Goal: Task Accomplishment & Management: Manage account settings

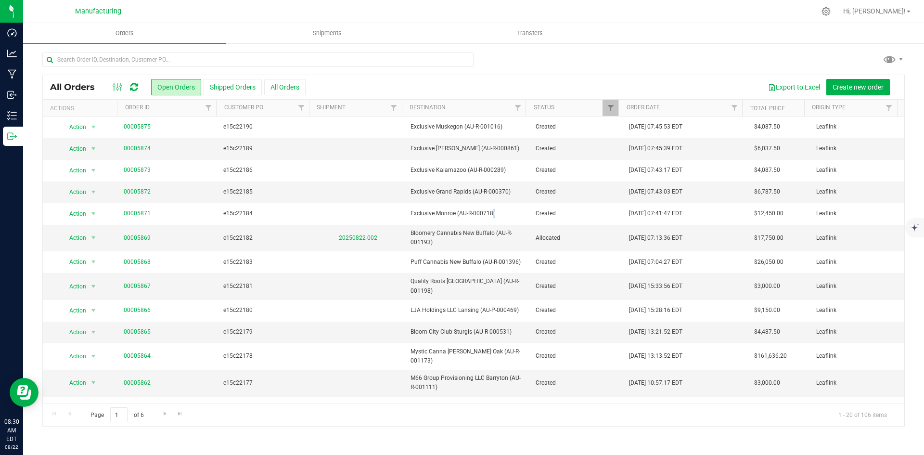
click at [242, 9] on div at bounding box center [493, 11] width 643 height 19
click at [135, 87] on icon at bounding box center [134, 87] width 8 height 10
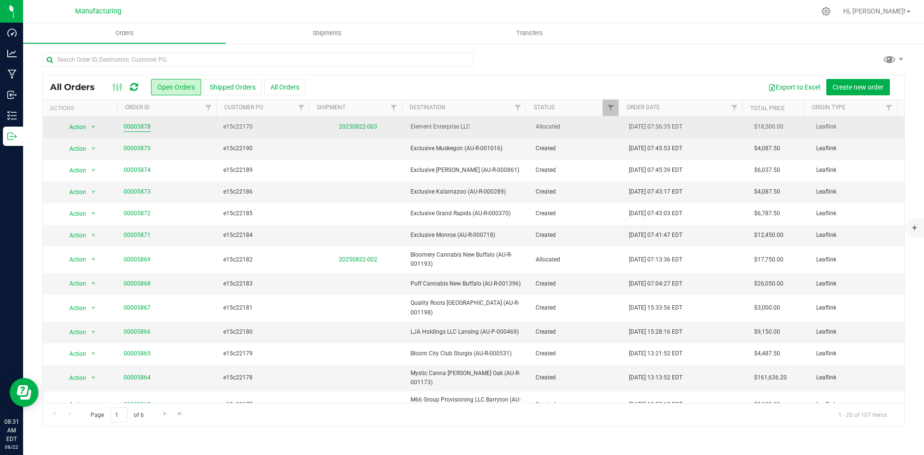
click at [141, 128] on link "00005878" at bounding box center [137, 126] width 27 height 9
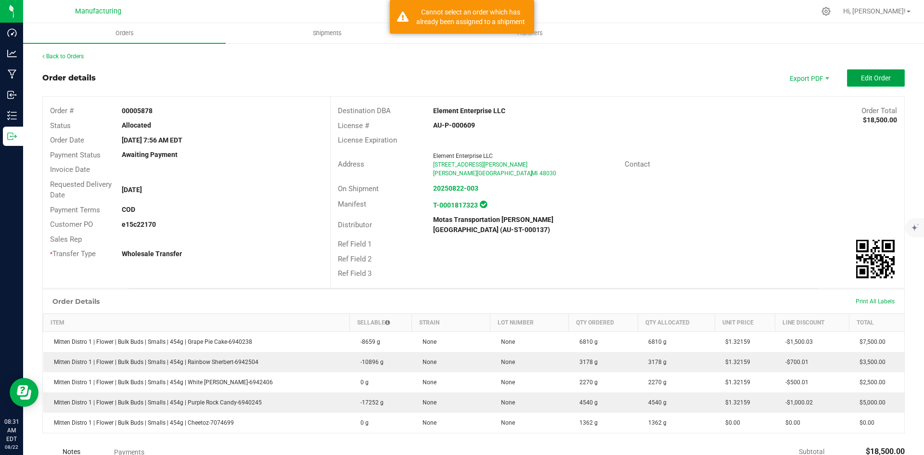
click at [861, 76] on span "Edit Order" at bounding box center [876, 78] width 30 height 8
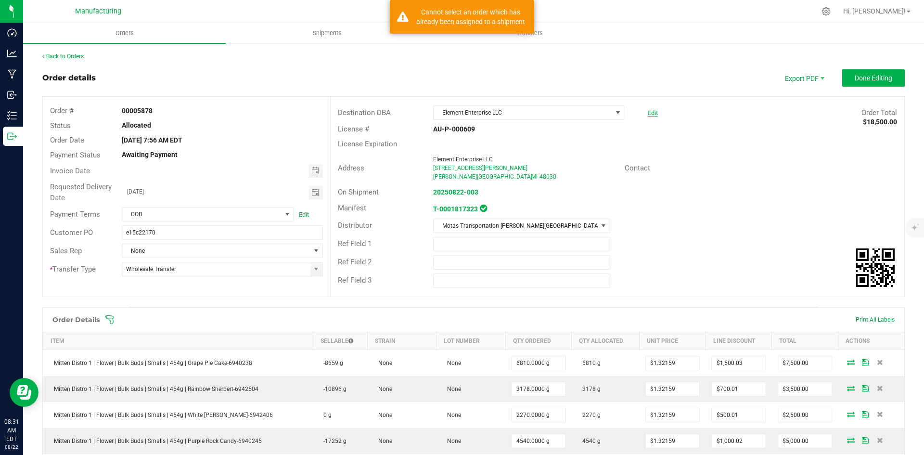
click at [649, 114] on link "Edit" at bounding box center [653, 112] width 10 height 7
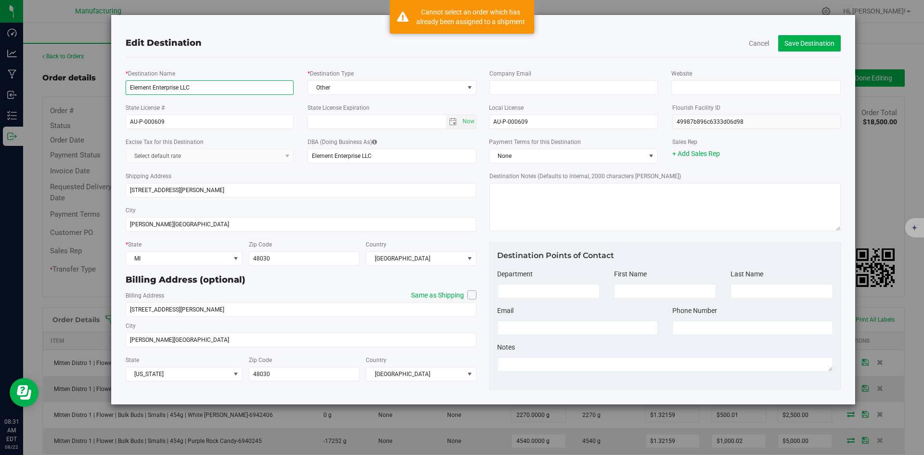
click at [205, 87] on input "Element Enterprise LLC" at bounding box center [210, 87] width 168 height 14
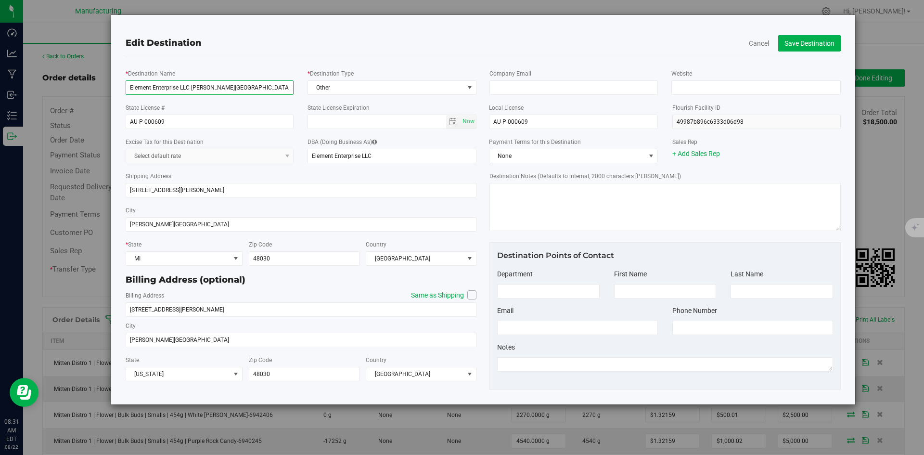
drag, startPoint x: 259, startPoint y: 83, endPoint x: 125, endPoint y: 85, distance: 134.3
click at [126, 85] on input "Element Enterprise LLC [PERSON_NAME][GEOGRAPHIC_DATA] (AU-P-000609)" at bounding box center [210, 87] width 168 height 14
type input "Element Enterprise LLC [PERSON_NAME][GEOGRAPHIC_DATA] (AU-P-000609)"
drag, startPoint x: 381, startPoint y: 156, endPoint x: 285, endPoint y: 156, distance: 95.7
click at [285, 156] on div "Excise Tax for this Destination Select default rate DBA (Doing Business As) Ele…" at bounding box center [301, 150] width 366 height 34
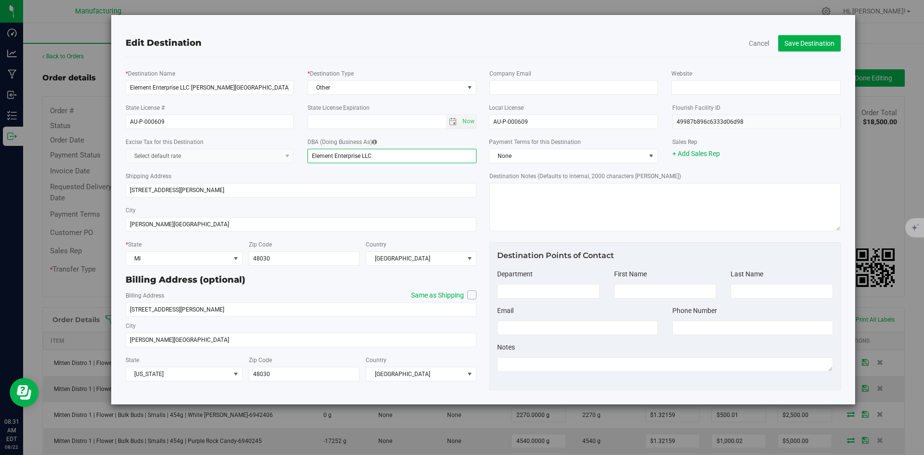
paste input "[PERSON_NAME] Park (AU-P-000609)"
type input "Element Enterprise LLC [PERSON_NAME][GEOGRAPHIC_DATA] (AU-P-000609)"
click at [797, 37] on button "Save Destination" at bounding box center [809, 43] width 63 height 16
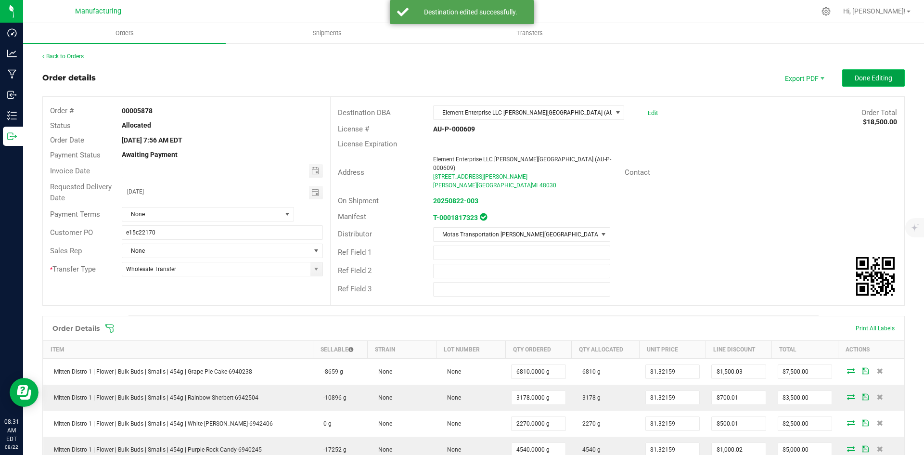
click at [855, 73] on button "Done Editing" at bounding box center [873, 77] width 63 height 17
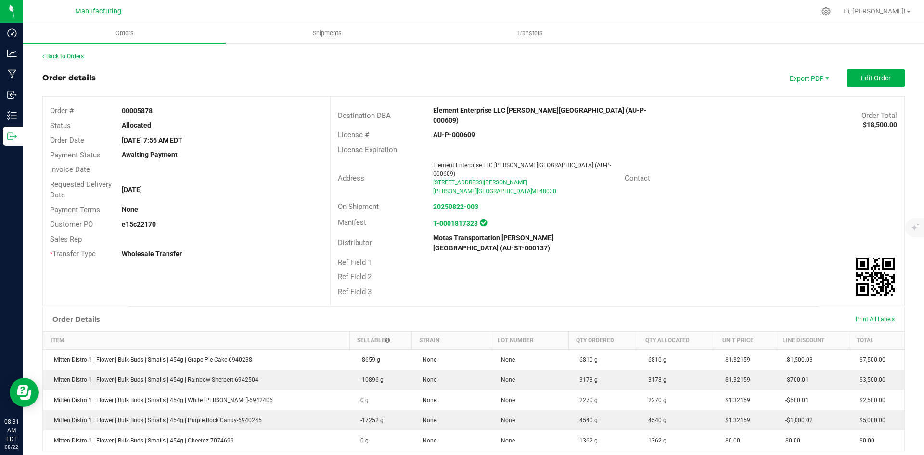
click at [142, 222] on strong "e15c22170" at bounding box center [139, 224] width 34 height 8
copy strong "e15c22170"
click at [861, 74] on span "Edit Order" at bounding box center [876, 78] width 30 height 8
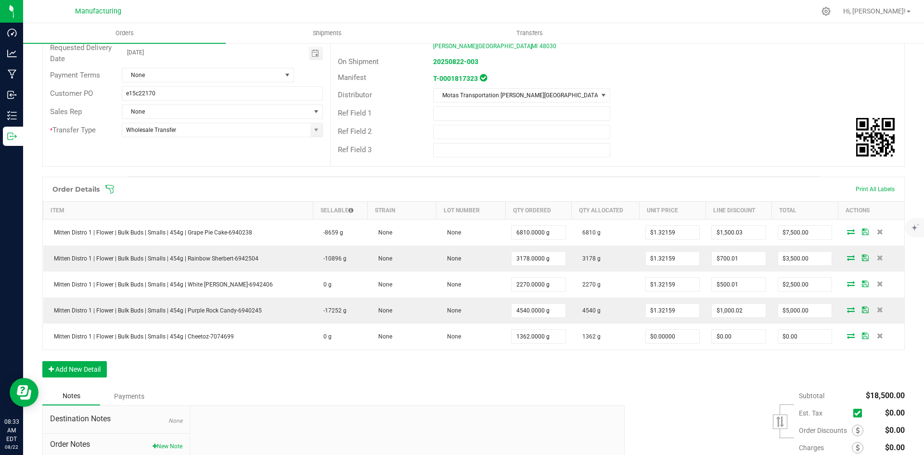
scroll to position [144, 0]
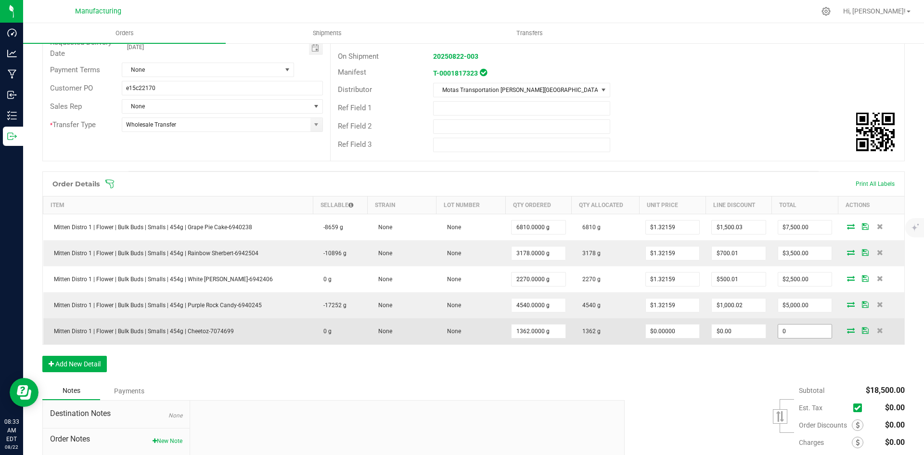
click at [778, 324] on input "0" at bounding box center [805, 330] width 54 height 13
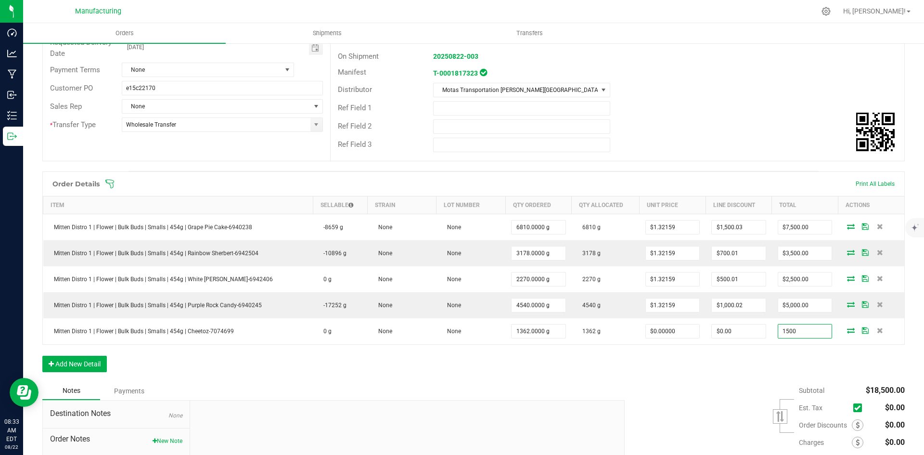
type input "1500"
type input "$1.10132"
type input "$1,500.00"
click at [749, 382] on div "Subtotal $18,500.00 Est. Tax" at bounding box center [760, 443] width 287 height 122
click at [766, 117] on div "Ref Field 2" at bounding box center [618, 126] width 574 height 18
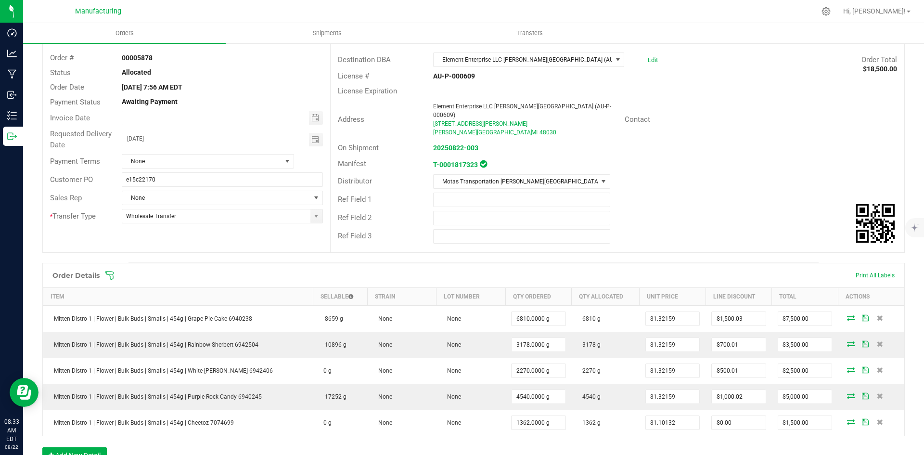
scroll to position [0, 0]
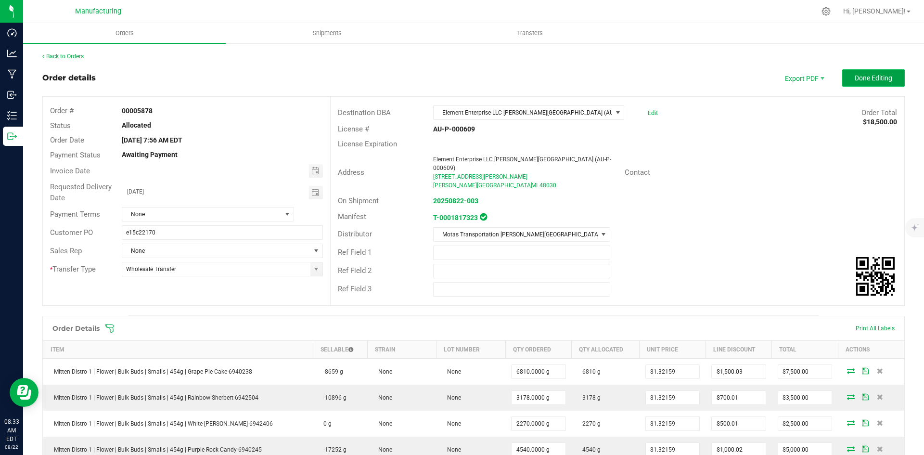
click at [880, 76] on span "Done Editing" at bounding box center [874, 78] width 38 height 8
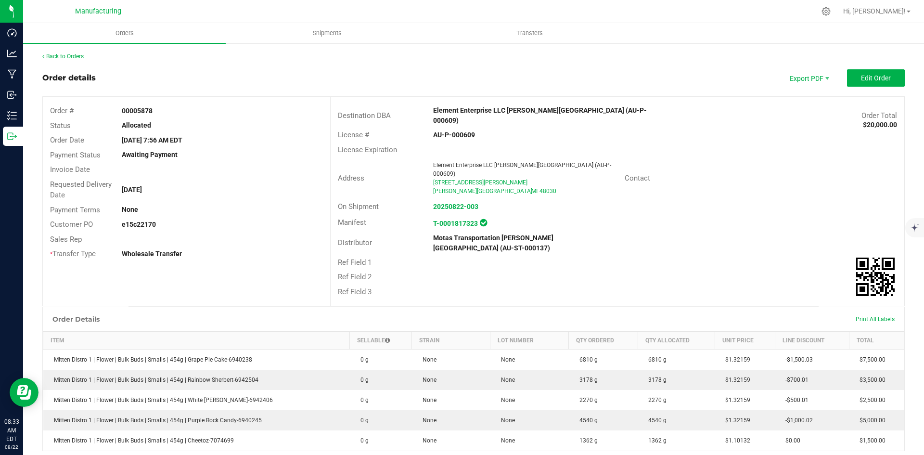
scroll to position [136, 0]
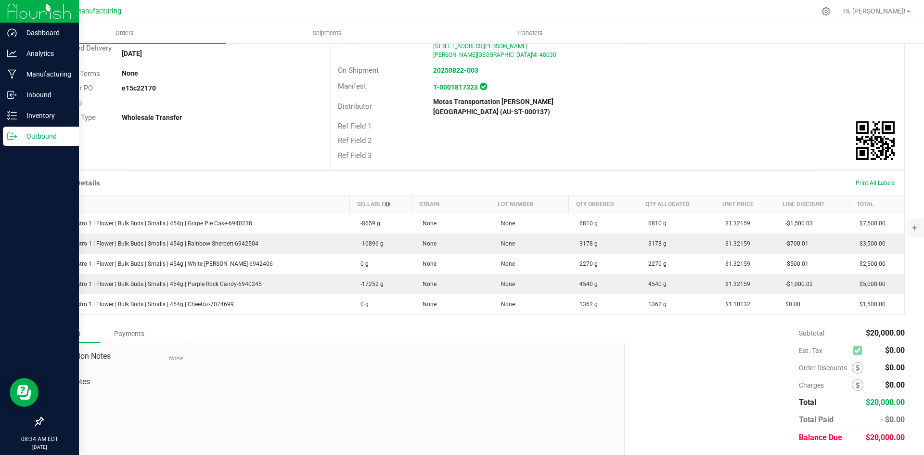
click at [15, 132] on icon at bounding box center [12, 136] width 10 height 10
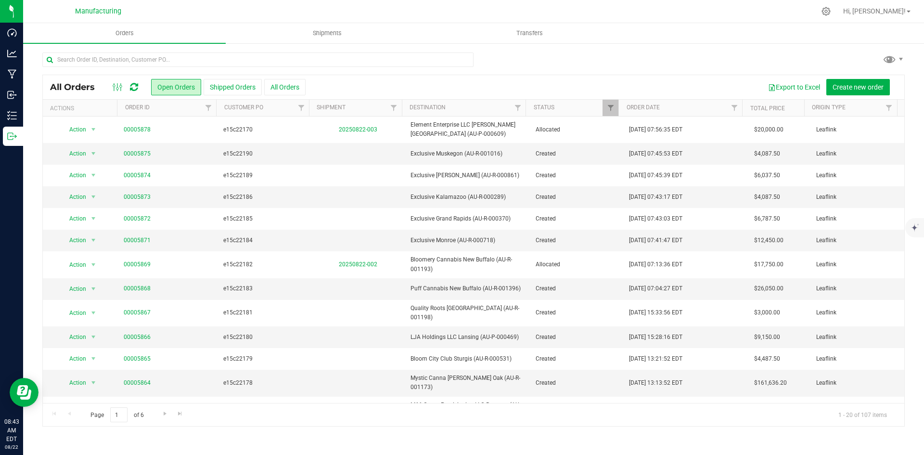
click at [134, 89] on icon at bounding box center [134, 87] width 8 height 10
click at [101, 58] on input "text" at bounding box center [257, 59] width 431 height 14
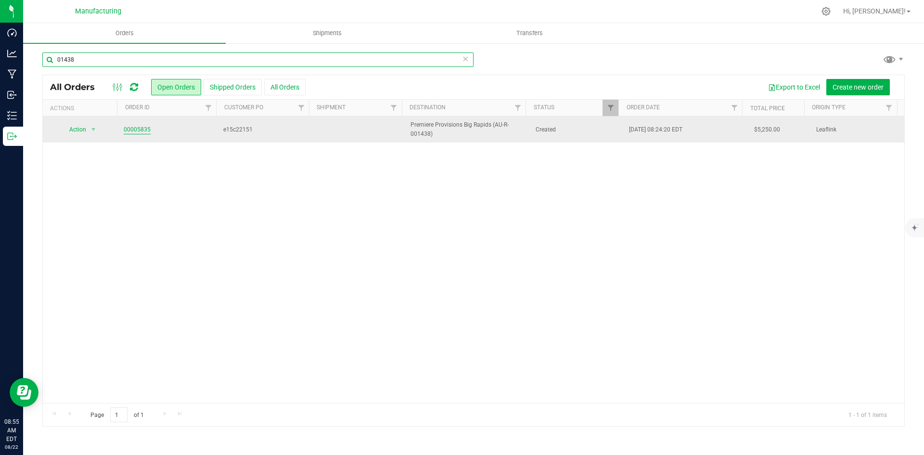
type input "01438"
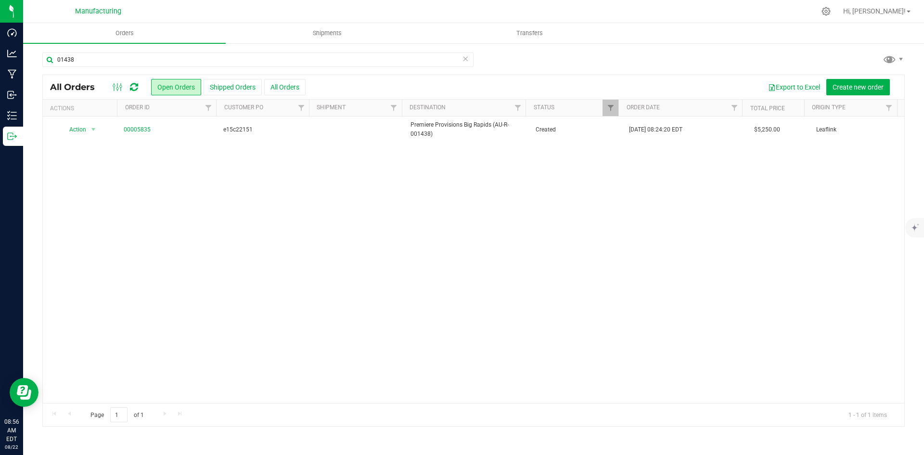
click at [135, 89] on icon at bounding box center [134, 87] width 8 height 10
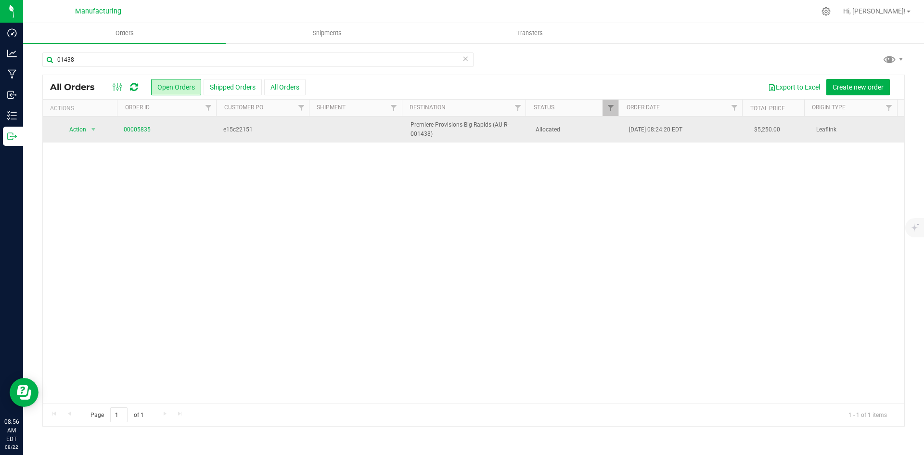
click at [401, 137] on tr "Action Action Cancel order Clone order Edit order Mark as fully paid Order audi…" at bounding box center [473, 129] width 861 height 26
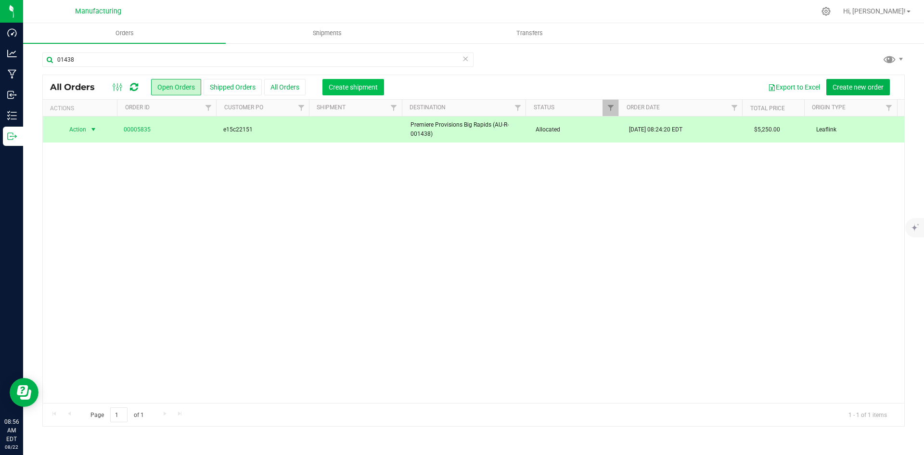
click at [339, 84] on span "Create shipment" at bounding box center [353, 87] width 49 height 8
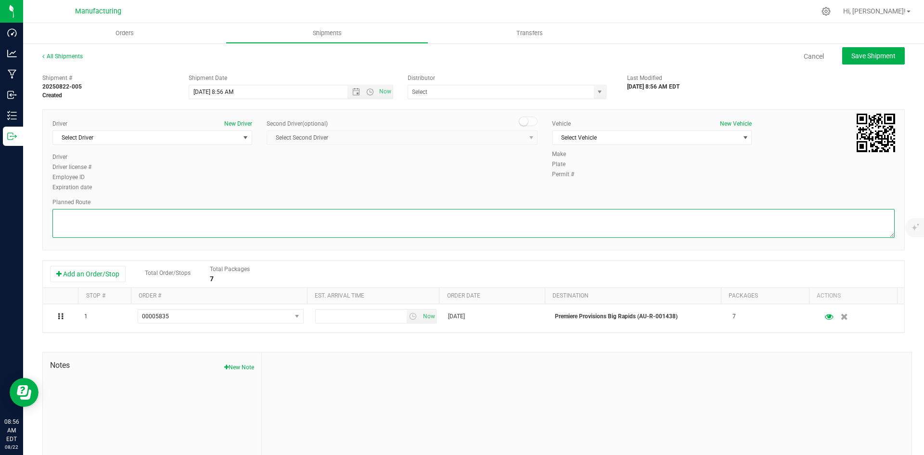
click at [171, 221] on textarea at bounding box center [473, 223] width 842 height 29
paste textarea "Head south 246 ft -- Turn right 325 ft -- Turn right 407 ft -- Turn right towar…"
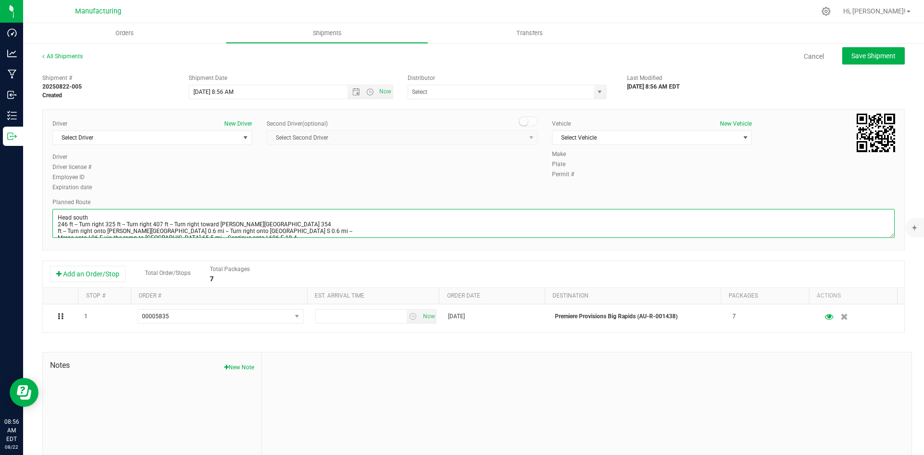
scroll to position [38, 0]
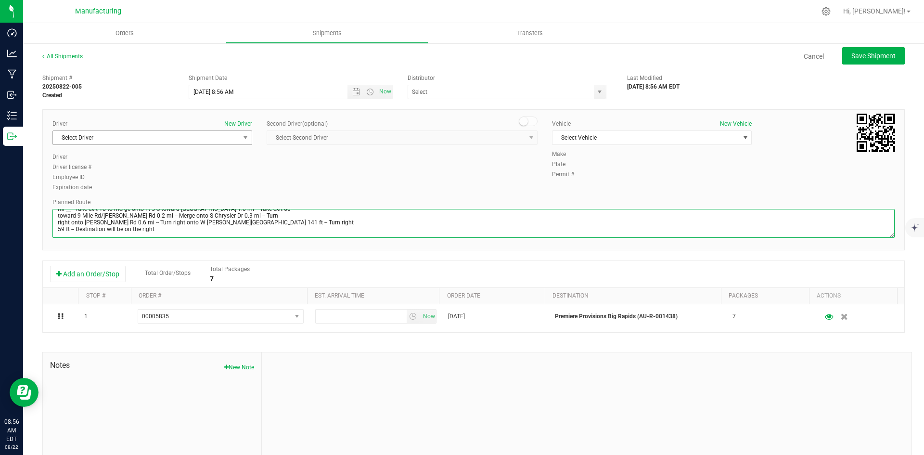
type textarea "Head south 246 ft -- Turn right 325 ft -- Turn right 407 ft -- Turn right towar…"
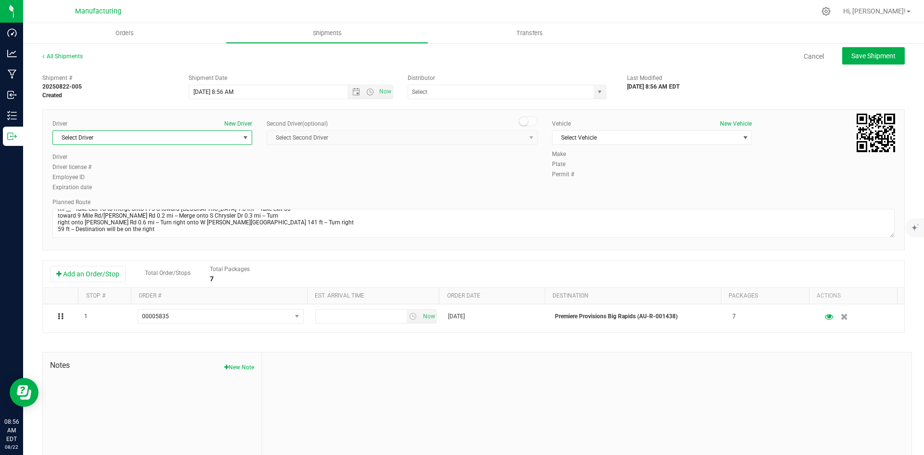
click at [105, 136] on span "Select Driver" at bounding box center [146, 137] width 187 height 13
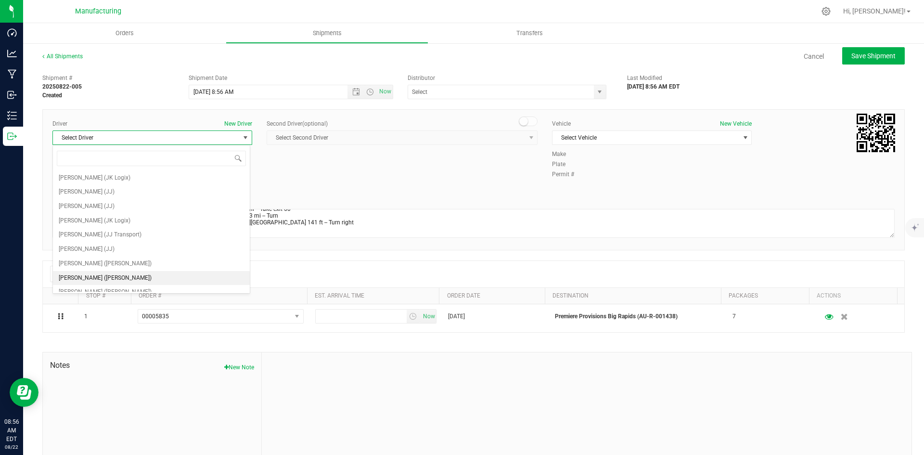
click at [106, 273] on span "[PERSON_NAME] ([PERSON_NAME])" at bounding box center [105, 278] width 93 height 13
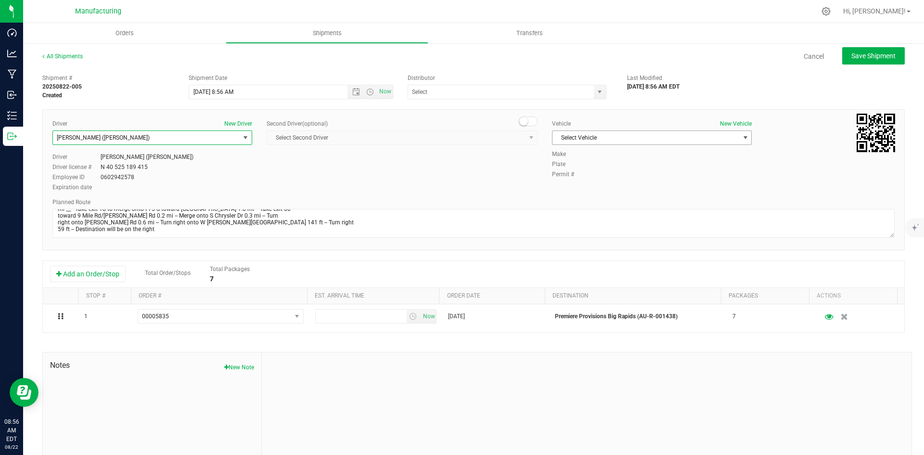
click at [568, 140] on span "Select Vehicle" at bounding box center [645, 137] width 187 height 13
click at [576, 179] on li "[MEDICAL_DATA]" at bounding box center [647, 183] width 197 height 14
click at [596, 91] on span "select" at bounding box center [600, 92] width 8 height 8
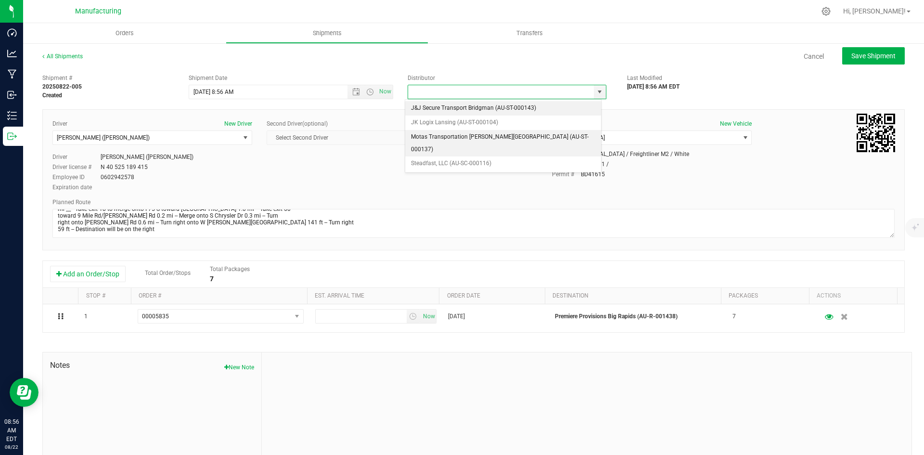
click at [438, 136] on li "Motas Transportation [PERSON_NAME][GEOGRAPHIC_DATA] (AU-ST-000137)" at bounding box center [503, 143] width 196 height 26
type input "Motas Transportation [PERSON_NAME][GEOGRAPHIC_DATA] (AU-ST-000137)"
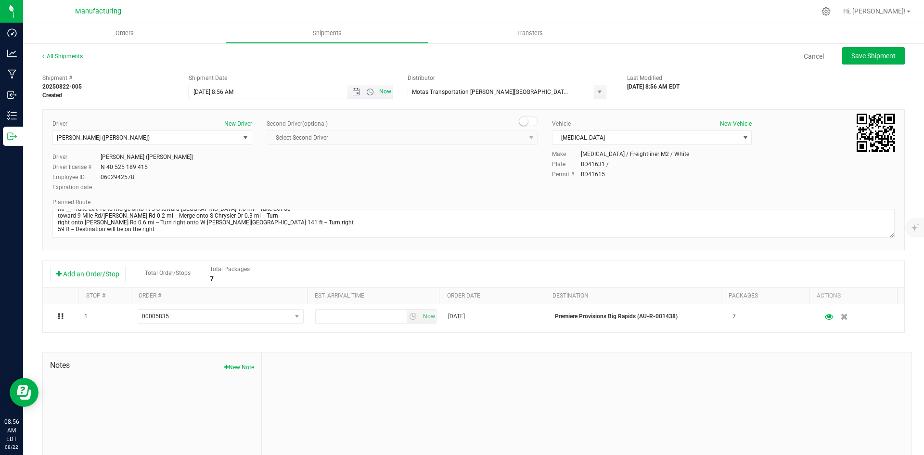
click at [381, 87] on span "Now" at bounding box center [385, 92] width 16 height 14
click at [855, 60] on span "Save Shipment" at bounding box center [873, 56] width 44 height 8
type input "[DATE] 12:56 PM"
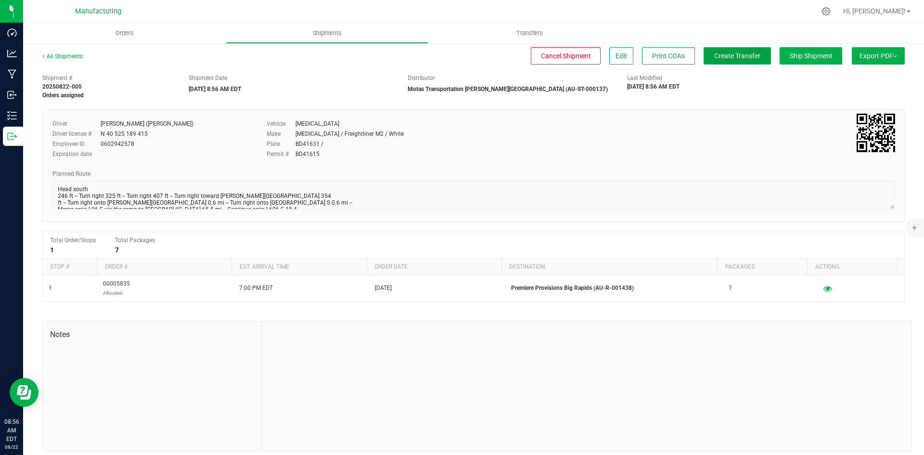
click at [730, 60] on button "Create Transfer" at bounding box center [736, 55] width 67 height 17
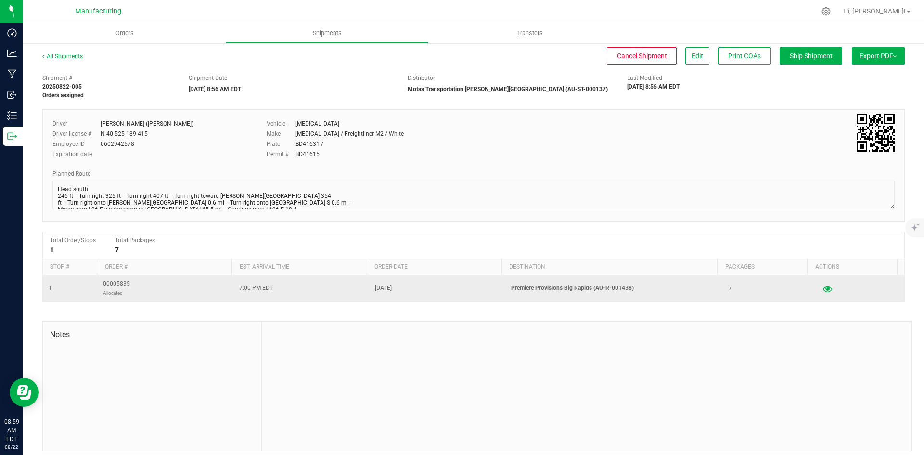
click at [823, 289] on icon "button" at bounding box center [827, 288] width 9 height 7
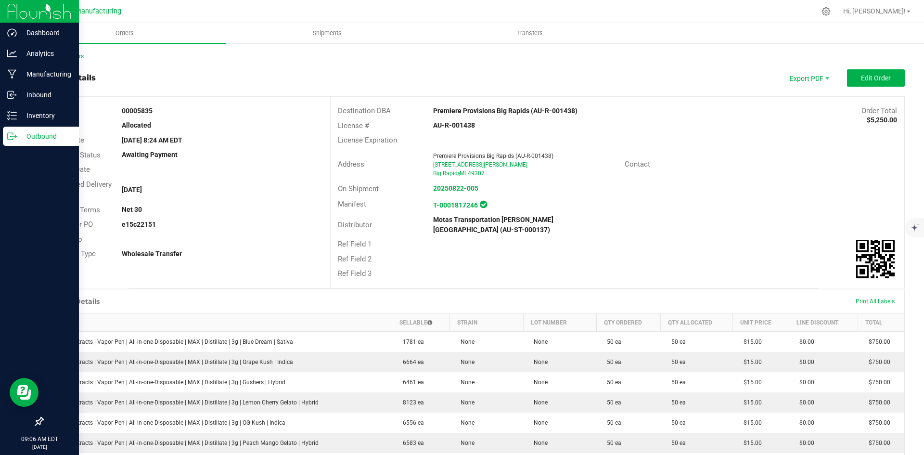
click at [15, 139] on icon at bounding box center [12, 136] width 10 height 10
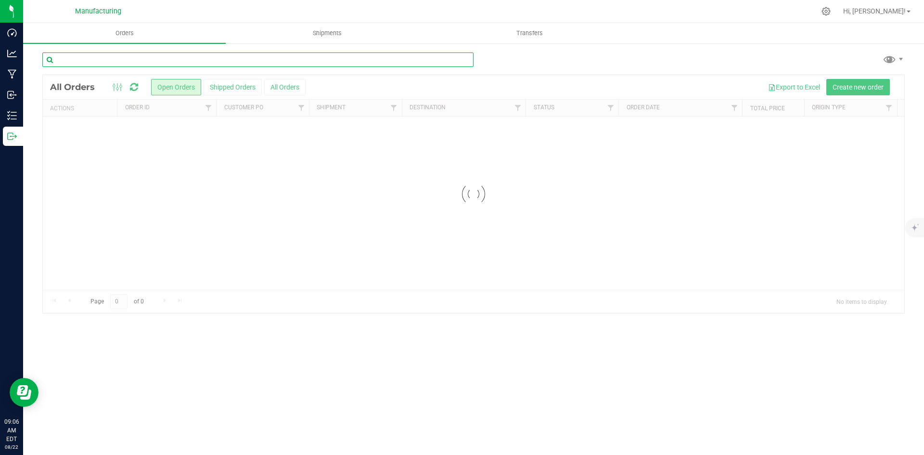
click at [98, 65] on input "text" at bounding box center [257, 59] width 431 height 14
type input "000721"
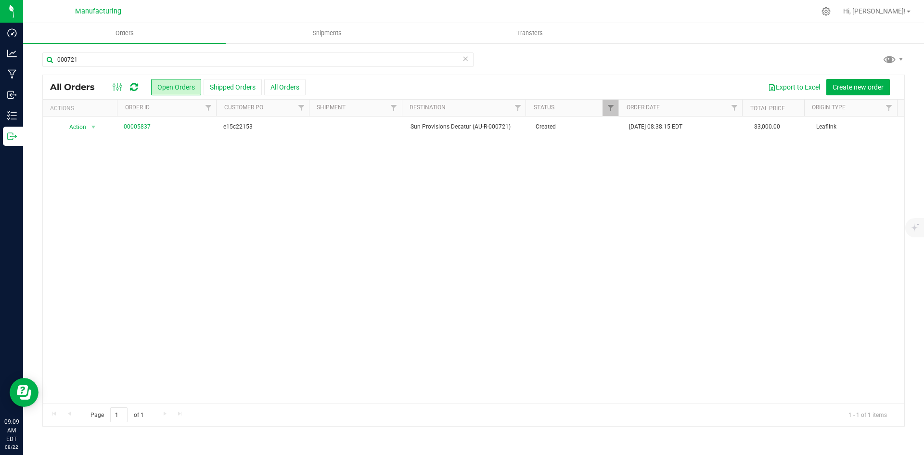
click at [137, 83] on icon at bounding box center [134, 87] width 8 height 10
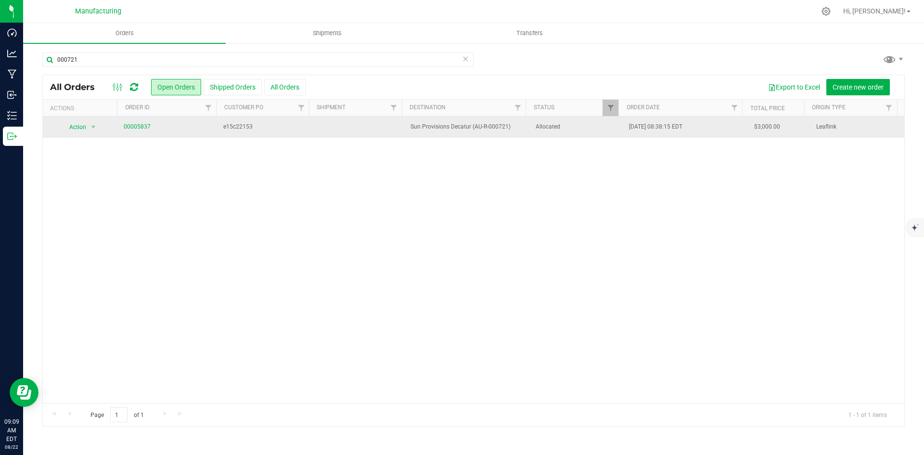
click at [250, 128] on span "e15c22153" at bounding box center [264, 126] width 82 height 9
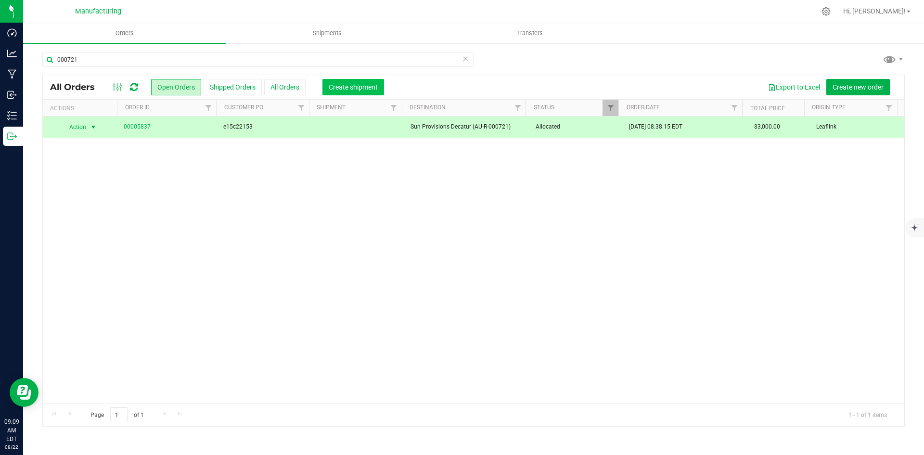
click at [368, 92] on button "Create shipment" at bounding box center [353, 87] width 62 height 16
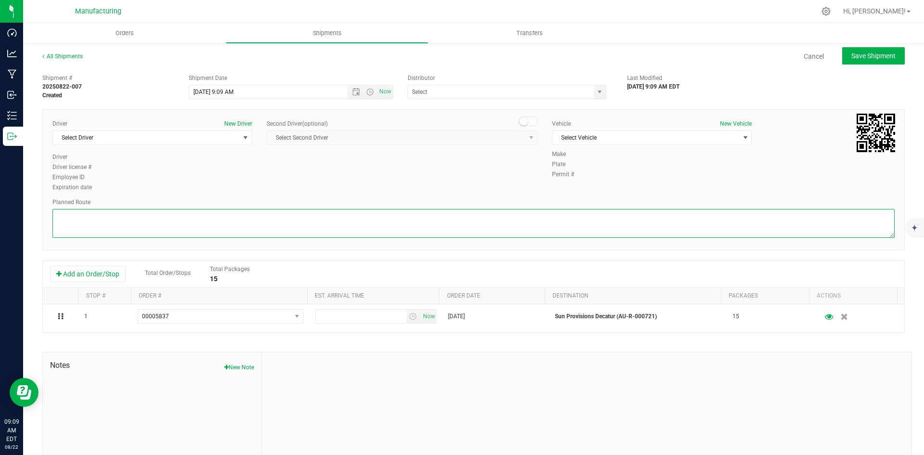
click at [153, 217] on textarea at bounding box center [473, 223] width 842 height 29
paste textarea "Head south 246 ft -- Turn right 325 ft -- Turn right 407 ft -- Turn right towar…"
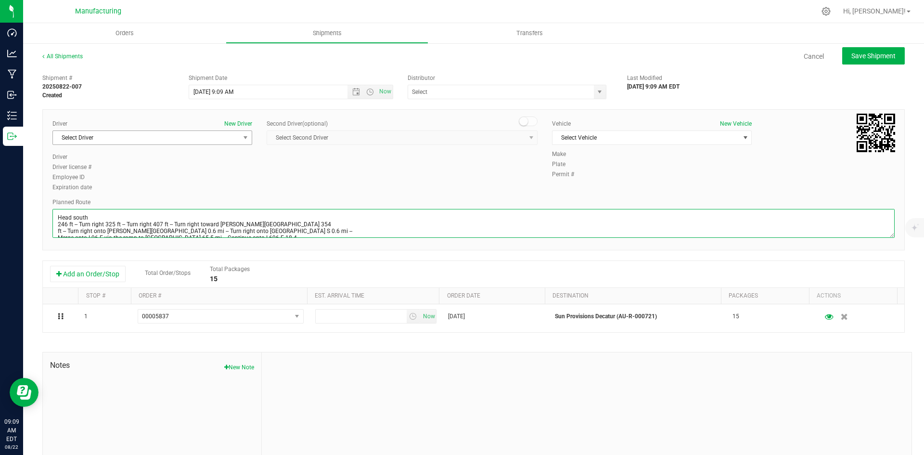
scroll to position [38, 0]
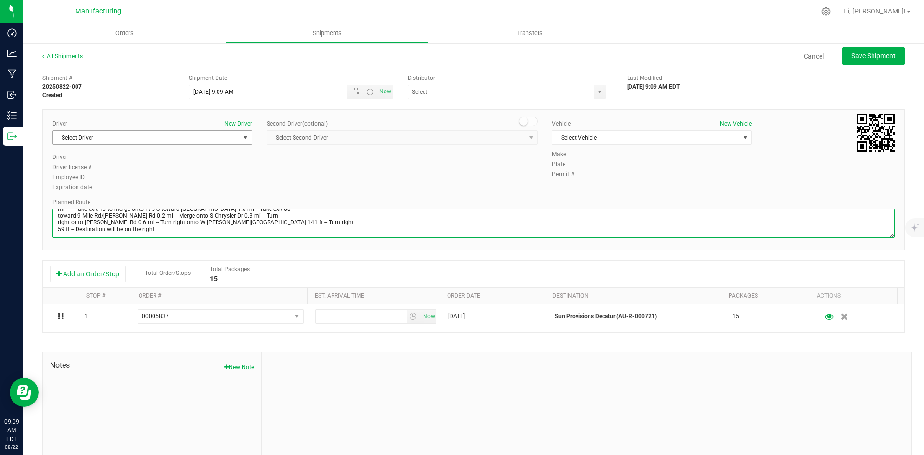
type textarea "Head south 246 ft -- Turn right 325 ft -- Turn right 407 ft -- Turn right towar…"
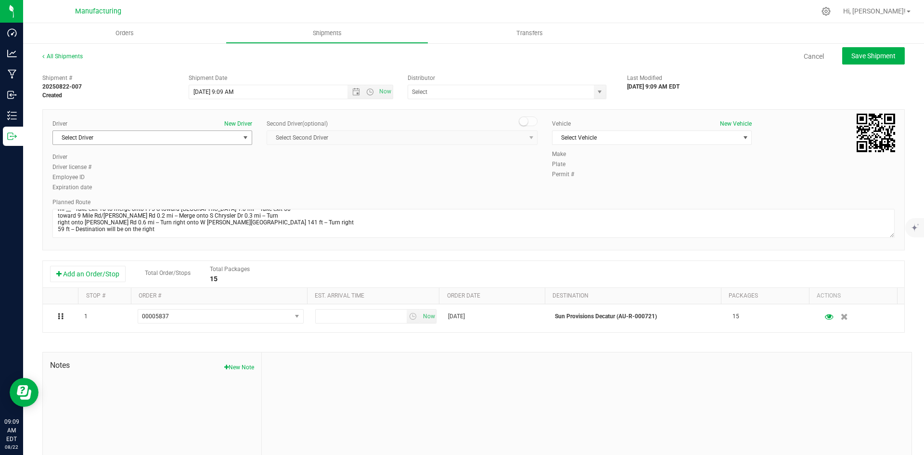
click at [95, 143] on span "Select Driver" at bounding box center [146, 137] width 187 height 13
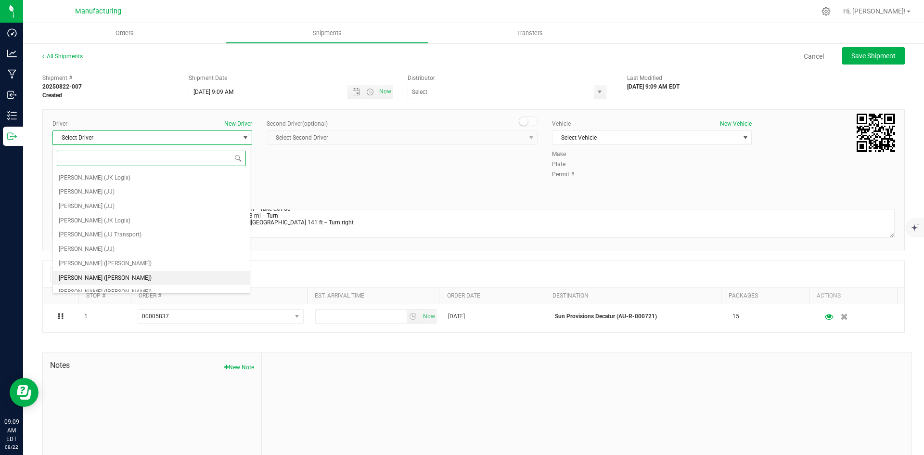
click at [90, 278] on span "[PERSON_NAME] ([PERSON_NAME])" at bounding box center [105, 278] width 93 height 13
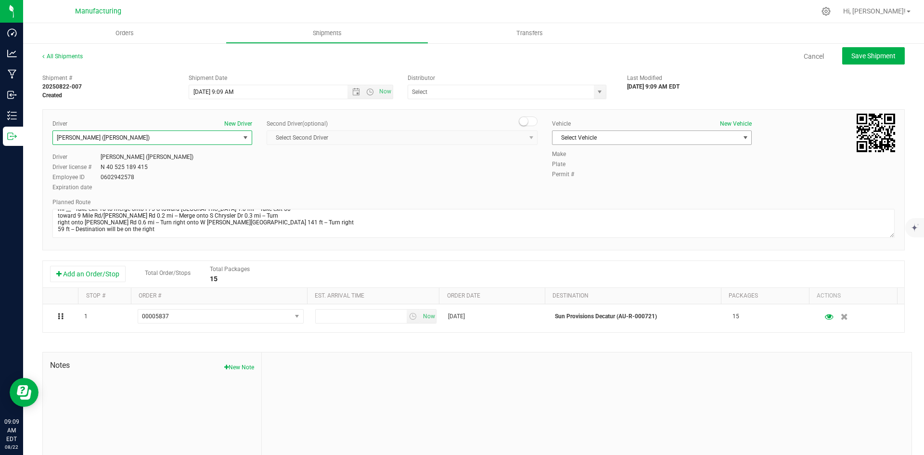
click at [600, 137] on span "Select Vehicle" at bounding box center [645, 137] width 187 height 13
click at [566, 179] on li "[MEDICAL_DATA]" at bounding box center [647, 183] width 197 height 14
click at [596, 93] on span "select" at bounding box center [600, 92] width 8 height 8
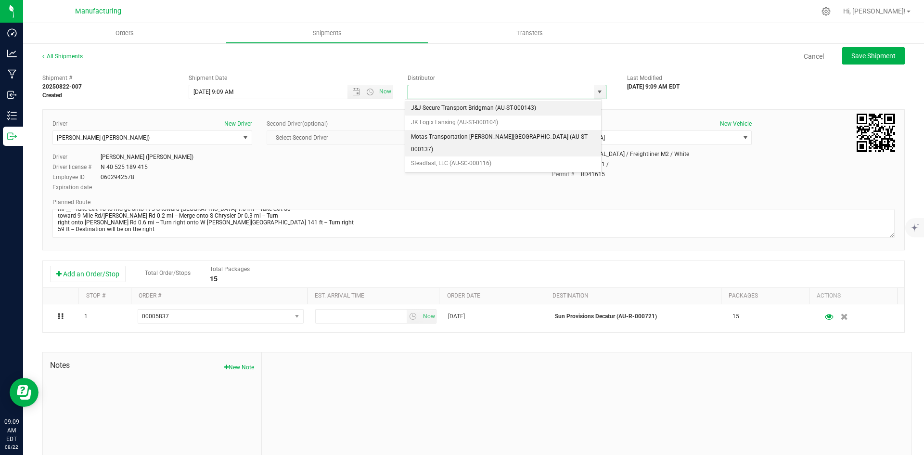
click at [443, 136] on li "Motas Transportation [PERSON_NAME][GEOGRAPHIC_DATA] (AU-ST-000137)" at bounding box center [503, 143] width 196 height 26
type input "Motas Transportation [PERSON_NAME][GEOGRAPHIC_DATA] (AU-ST-000137)"
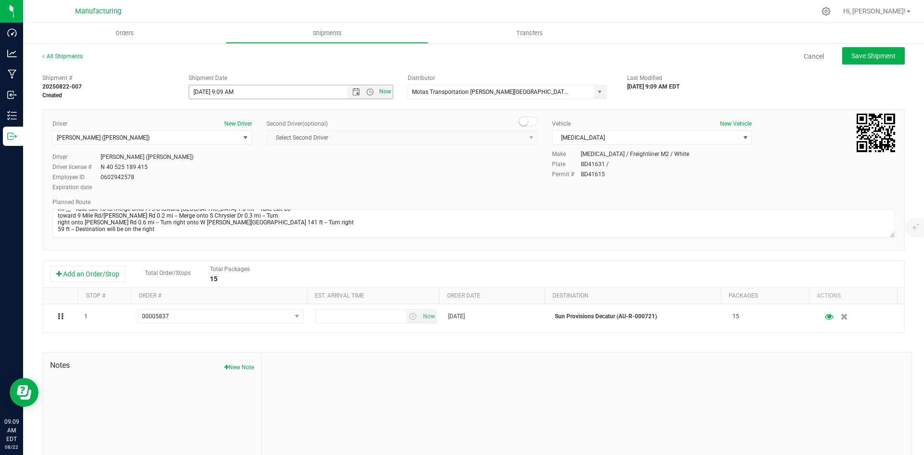
click at [381, 92] on span "Now" at bounding box center [385, 92] width 16 height 14
click at [855, 56] on span "Save Shipment" at bounding box center [873, 56] width 44 height 8
type input "[DATE] 1:09 PM"
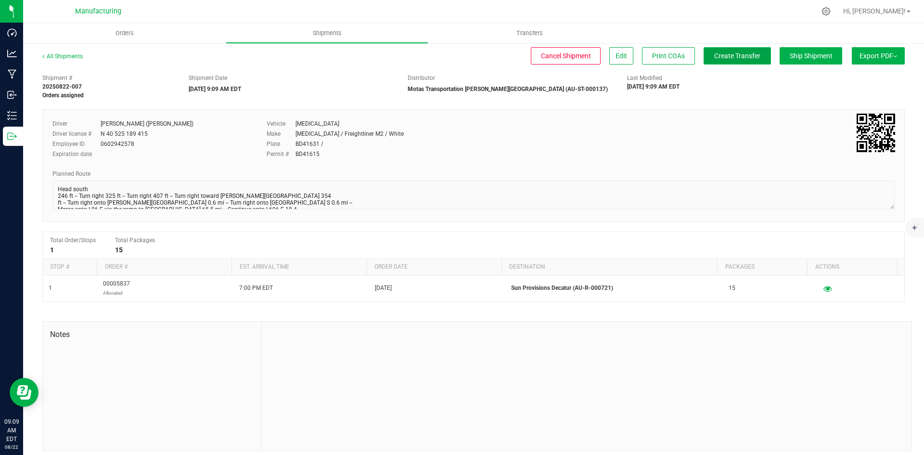
click at [717, 54] on span "Create Transfer" at bounding box center [737, 56] width 46 height 8
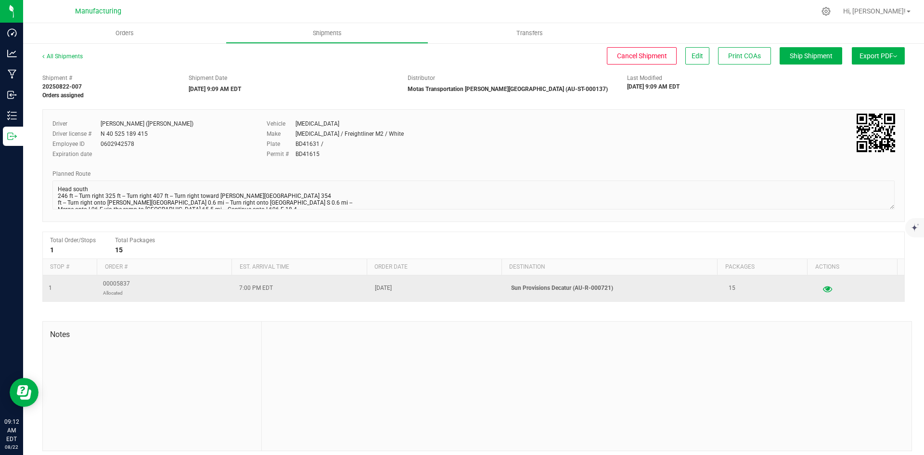
click at [823, 285] on icon "button" at bounding box center [827, 288] width 9 height 7
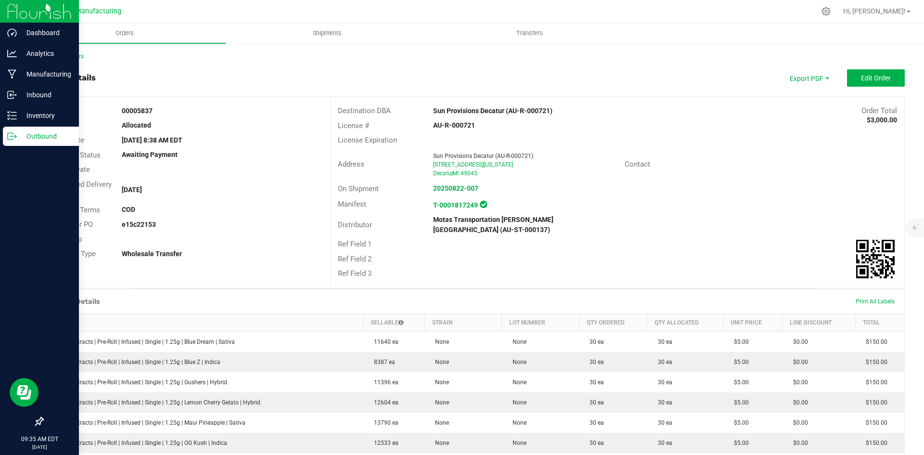
click at [5, 128] on div "Outbound" at bounding box center [41, 136] width 76 height 19
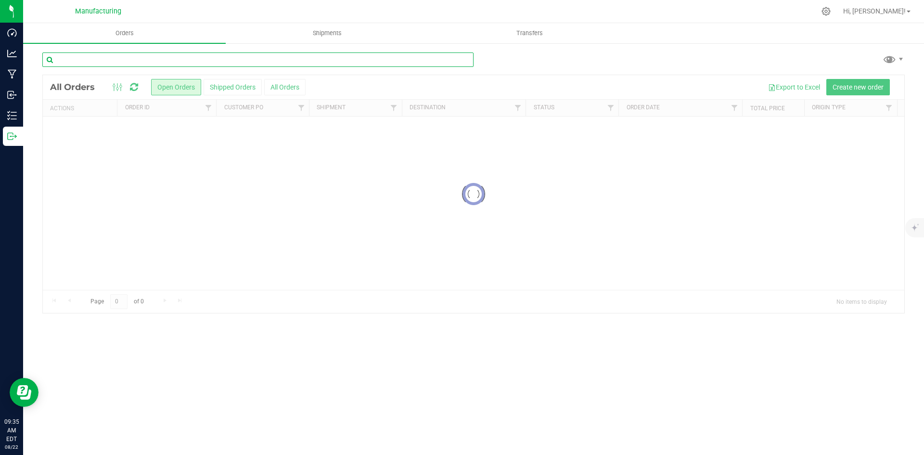
click at [75, 64] on input "text" at bounding box center [257, 59] width 431 height 14
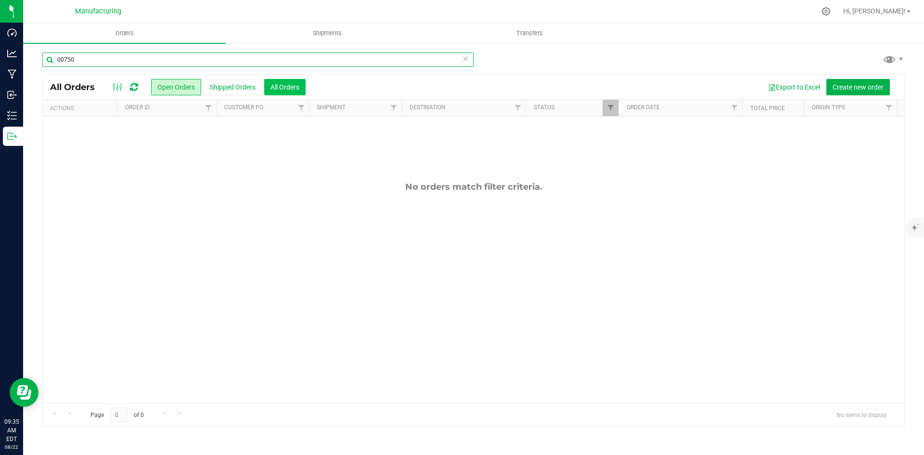
type input "00750"
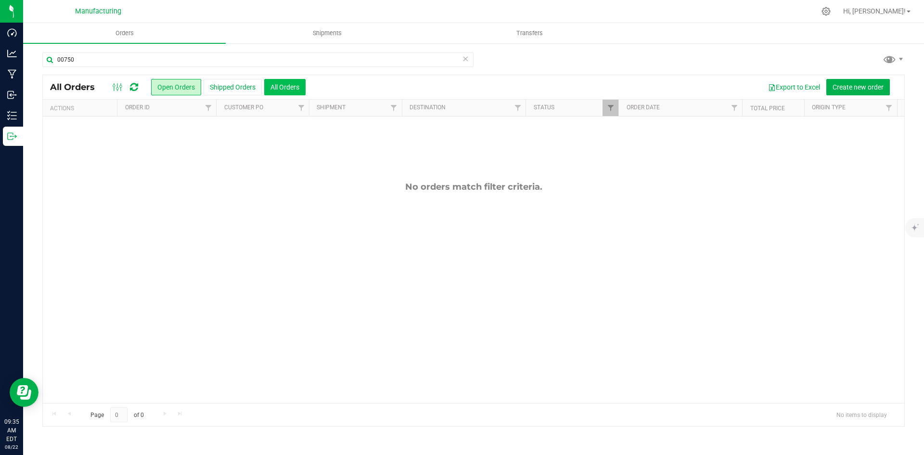
click at [294, 83] on button "All Orders" at bounding box center [284, 87] width 41 height 16
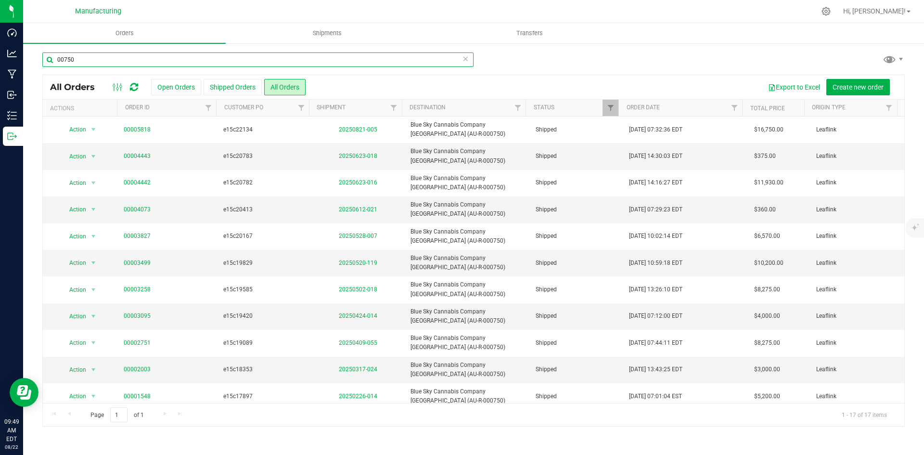
click at [85, 60] on input "00750" at bounding box center [257, 59] width 431 height 14
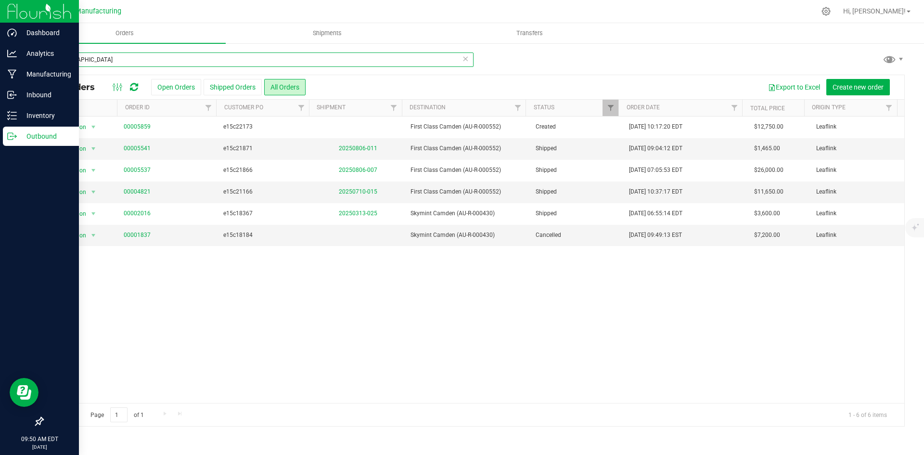
type input "[GEOGRAPHIC_DATA]"
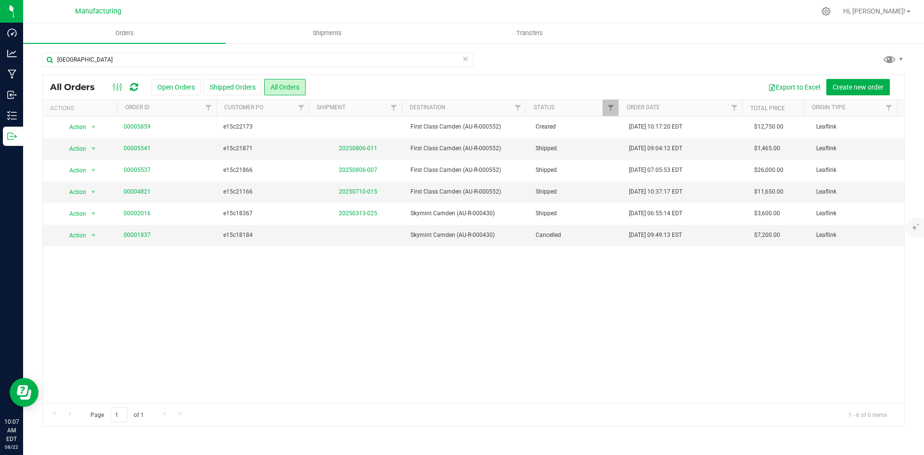
click at [137, 86] on icon at bounding box center [134, 87] width 8 height 10
click at [186, 86] on button "Open Orders" at bounding box center [176, 87] width 50 height 16
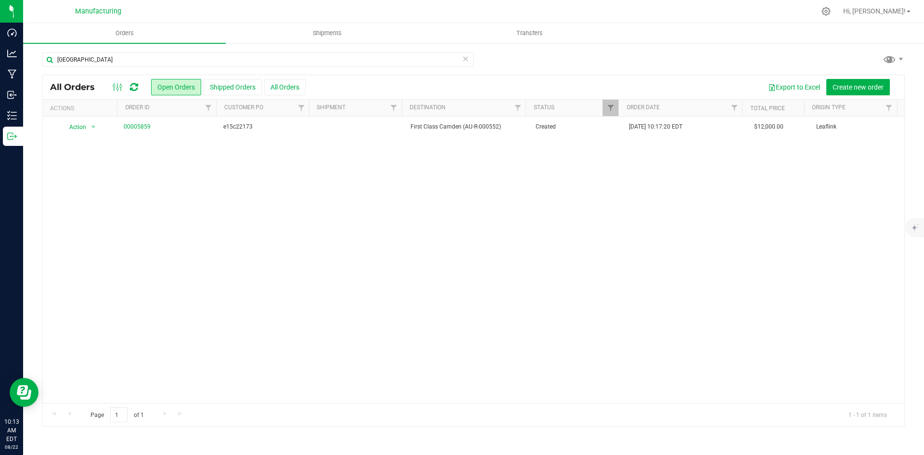
click at [135, 89] on icon at bounding box center [134, 87] width 8 height 10
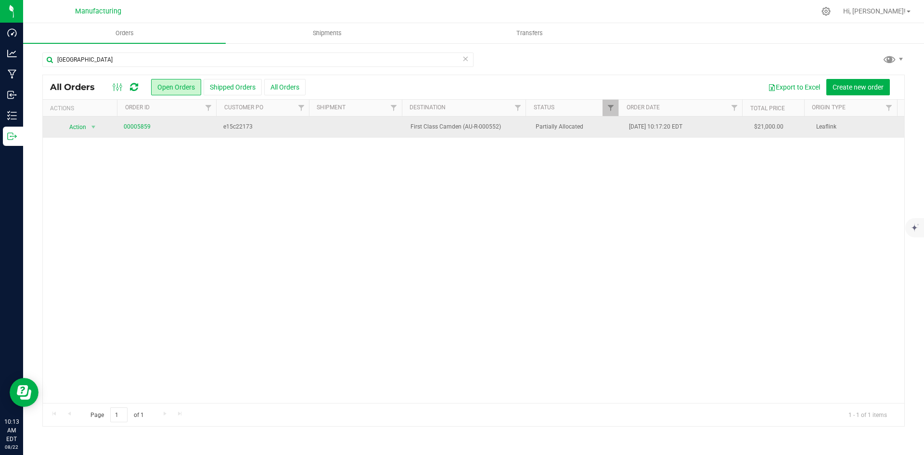
click at [260, 133] on td "e15c22173" at bounding box center [264, 126] width 94 height 21
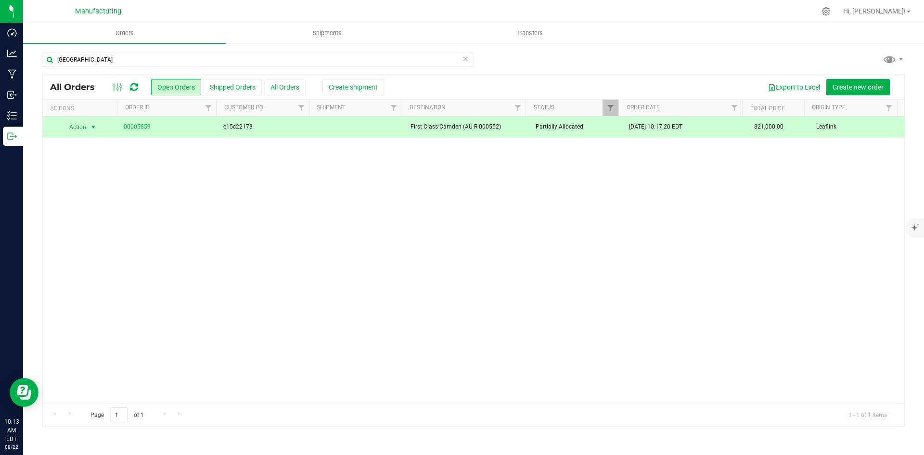
click at [180, 125] on span "00005859" at bounding box center [168, 126] width 89 height 9
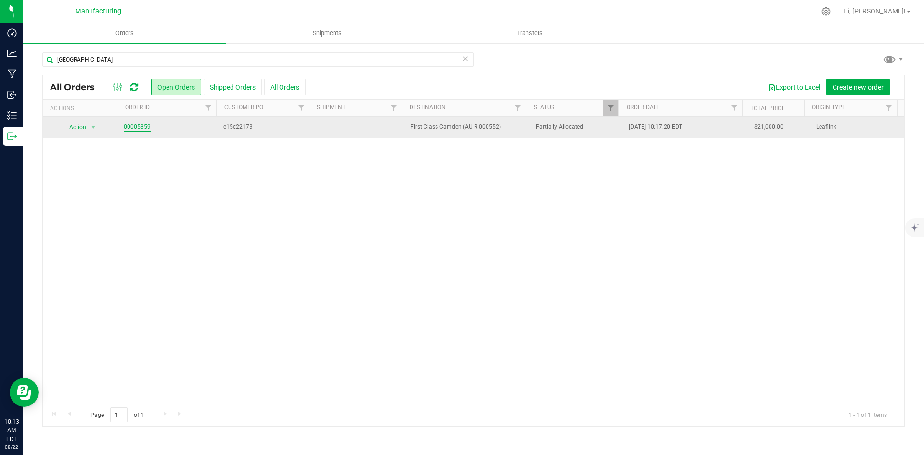
click at [128, 126] on link "00005859" at bounding box center [137, 126] width 27 height 9
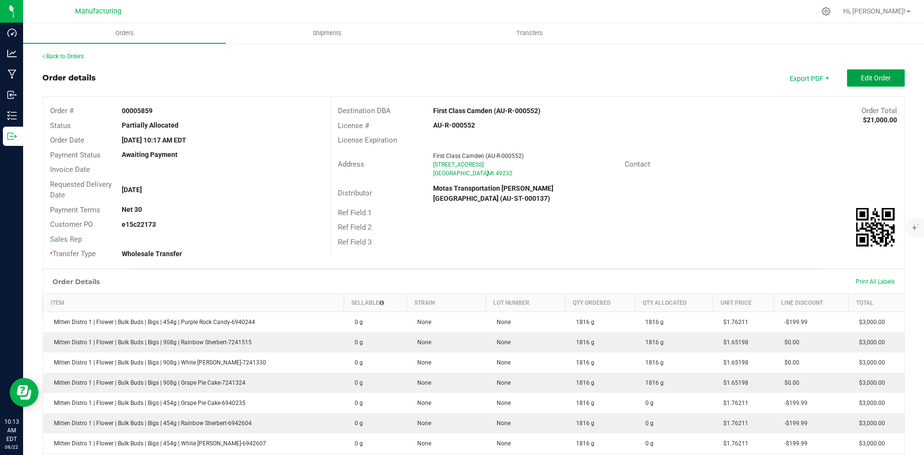
click at [854, 85] on button "Edit Order" at bounding box center [876, 77] width 58 height 17
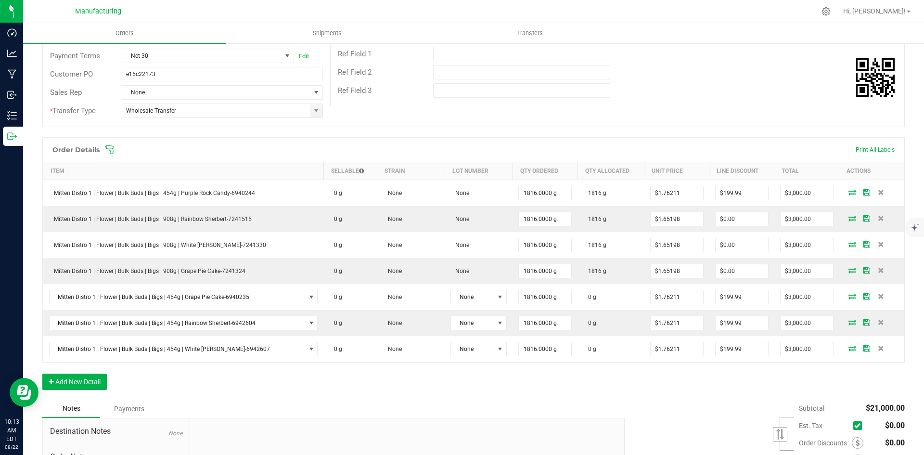
scroll to position [241, 0]
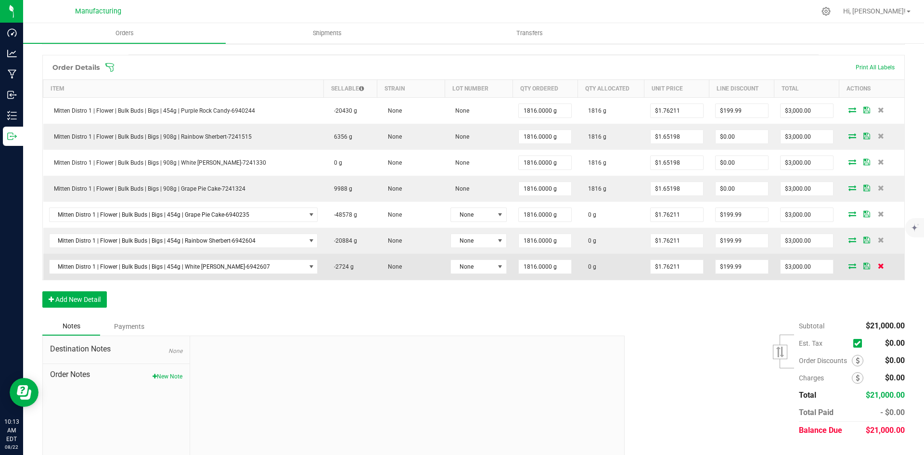
click at [878, 264] on icon at bounding box center [881, 266] width 6 height 6
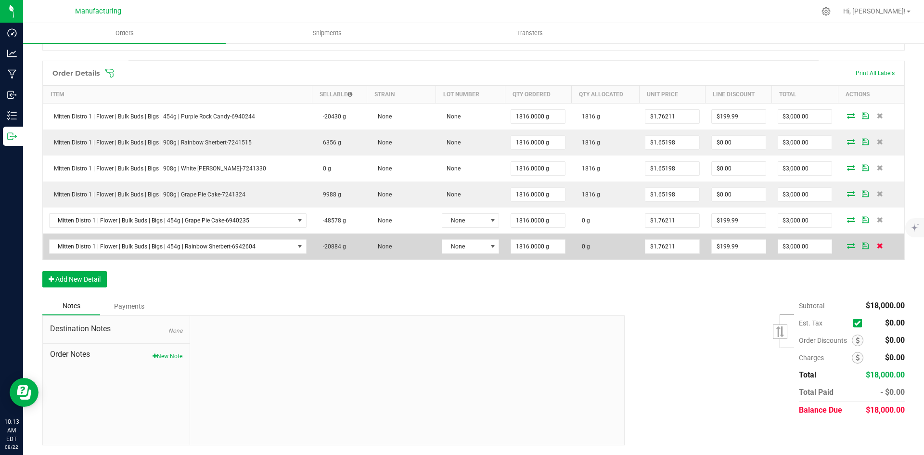
click at [877, 244] on icon at bounding box center [880, 245] width 6 height 6
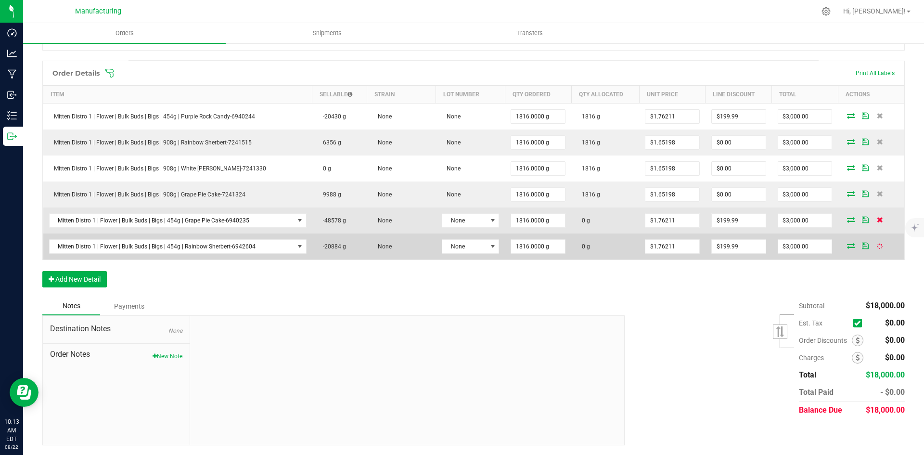
scroll to position [209, 0]
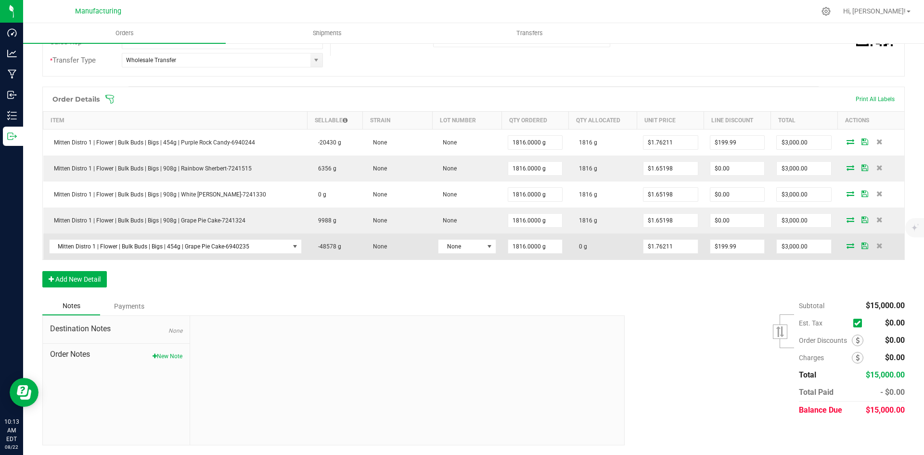
click at [873, 249] on td at bounding box center [870, 246] width 67 height 26
click at [878, 244] on span at bounding box center [879, 245] width 14 height 6
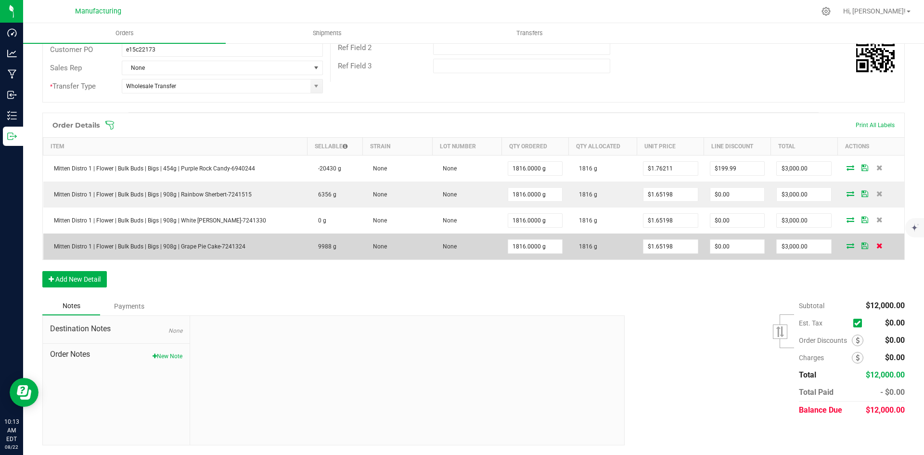
click at [876, 245] on icon at bounding box center [879, 245] width 6 height 6
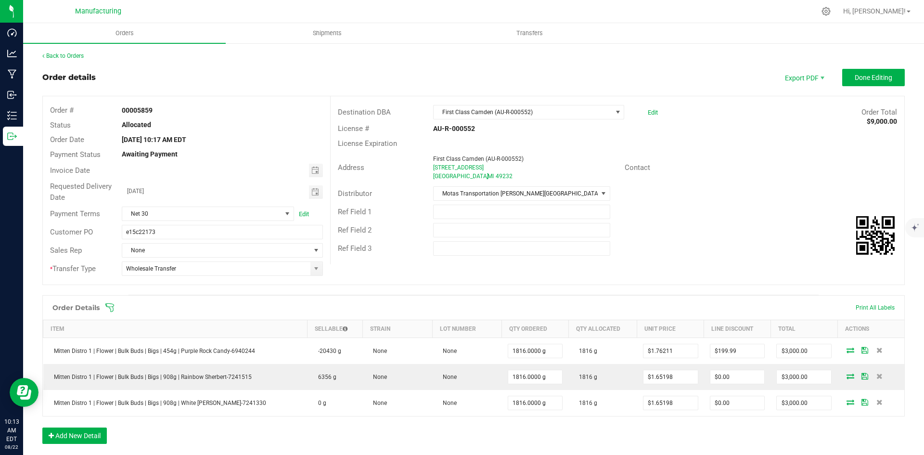
scroll to position [0, 0]
click at [677, 252] on div "Ref Field 3" at bounding box center [618, 249] width 574 height 18
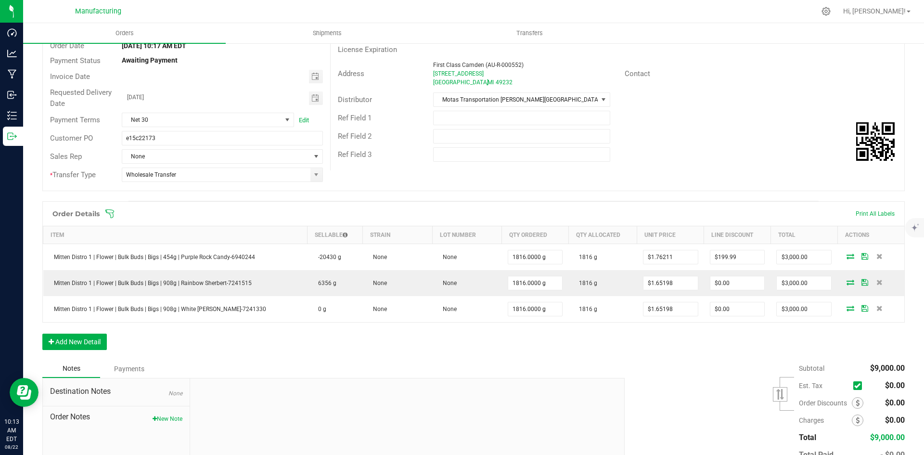
scroll to position [96, 0]
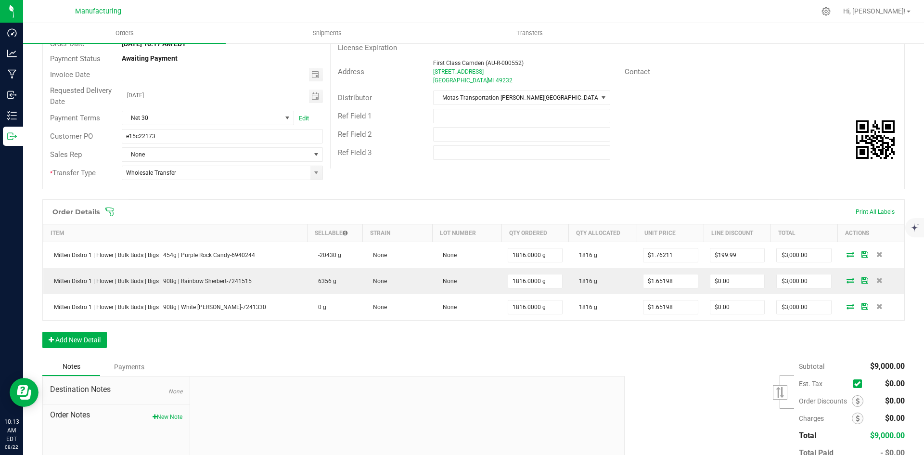
click at [107, 213] on icon at bounding box center [110, 212] width 10 height 10
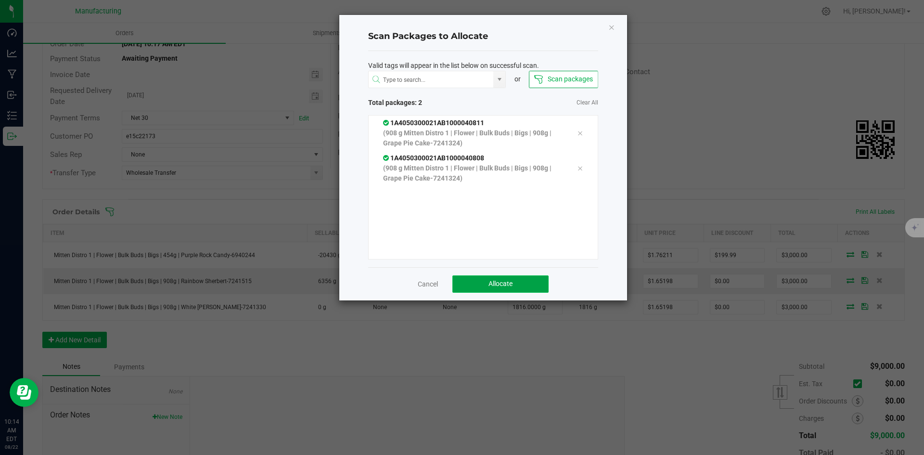
click at [481, 278] on button "Allocate" at bounding box center [500, 283] width 96 height 17
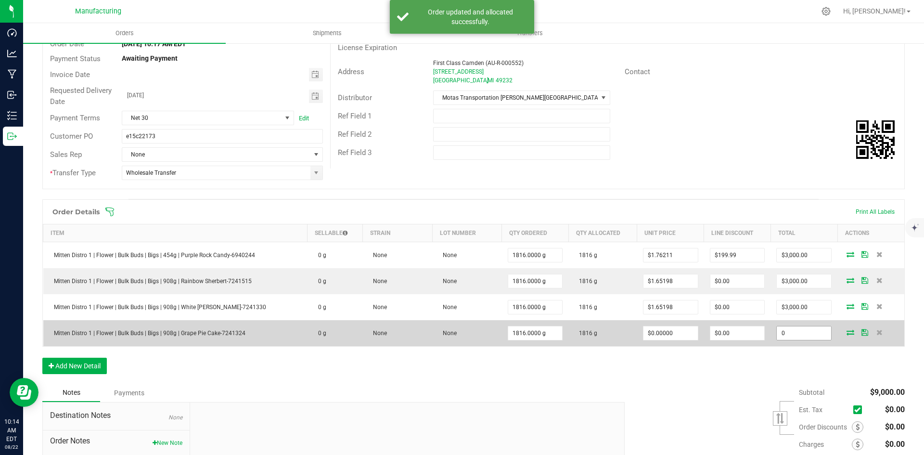
click at [789, 335] on input "0" at bounding box center [804, 332] width 54 height 13
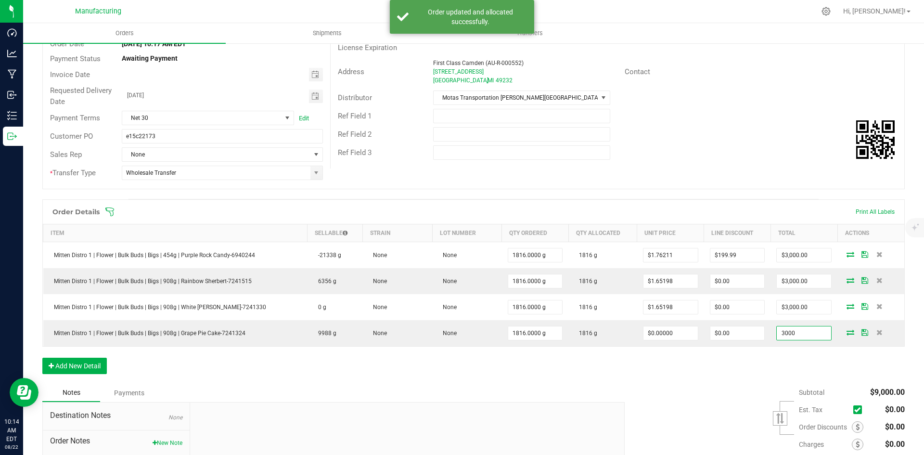
type input "3000"
type input "$1.65198"
type input "$3,000.00"
click at [778, 375] on div "Order Details Print All Labels Item Sellable Strain Lot Number Qty Ordered Qty …" at bounding box center [473, 291] width 862 height 184
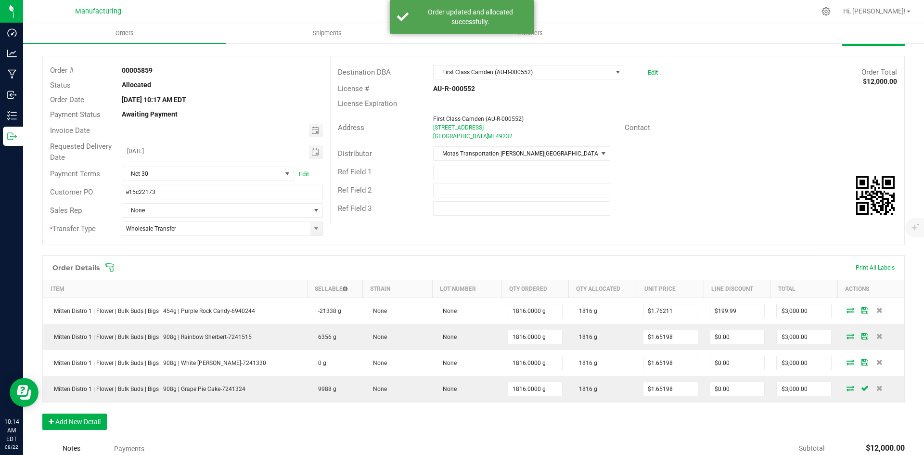
scroll to position [0, 0]
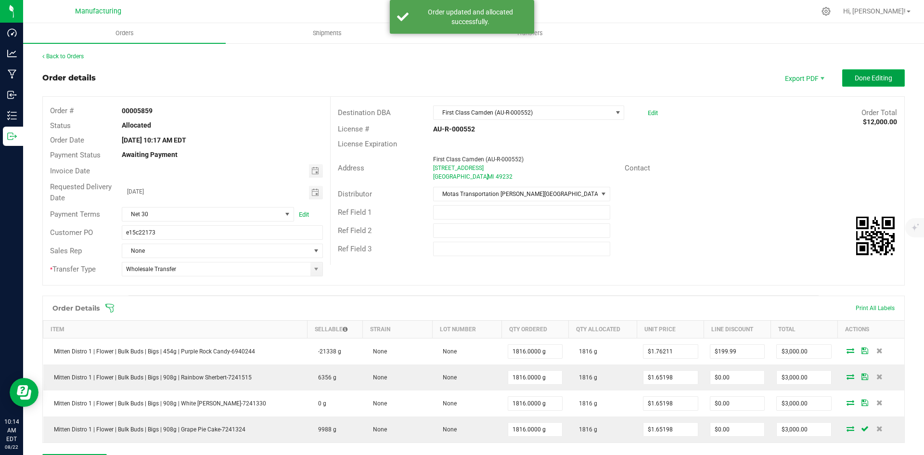
click at [871, 79] on span "Done Editing" at bounding box center [874, 78] width 38 height 8
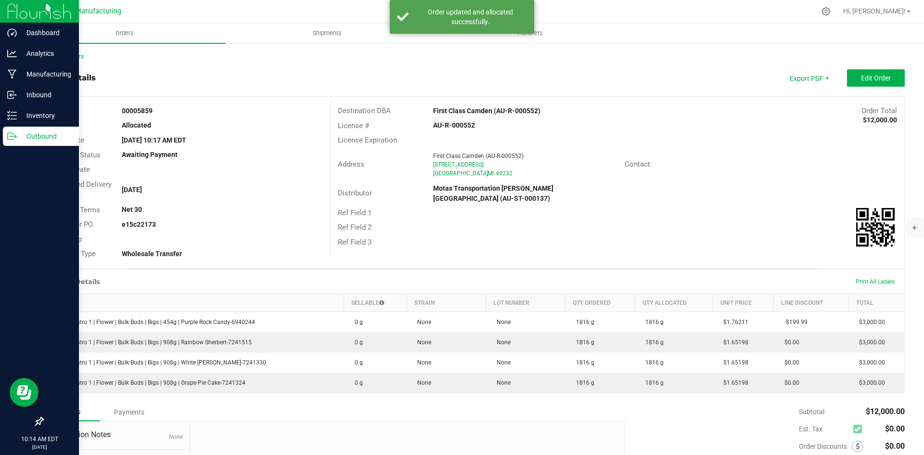
click at [34, 133] on p "Outbound" at bounding box center [46, 136] width 58 height 12
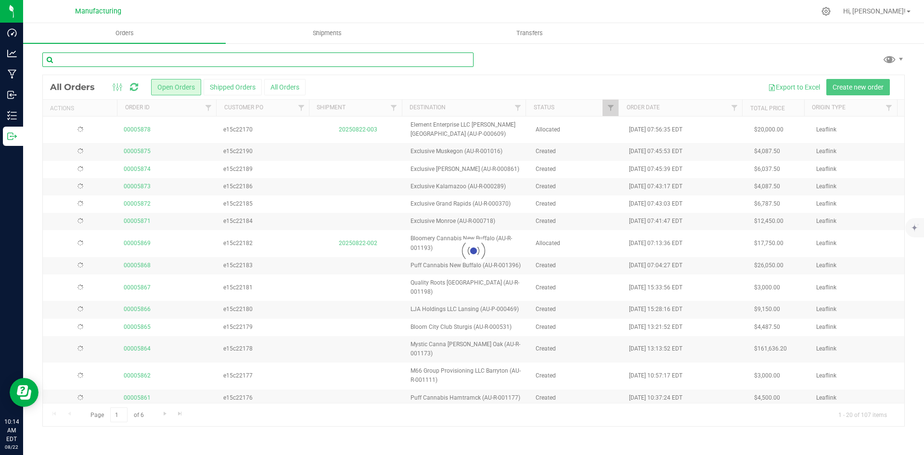
click at [99, 53] on input "text" at bounding box center [257, 59] width 431 height 14
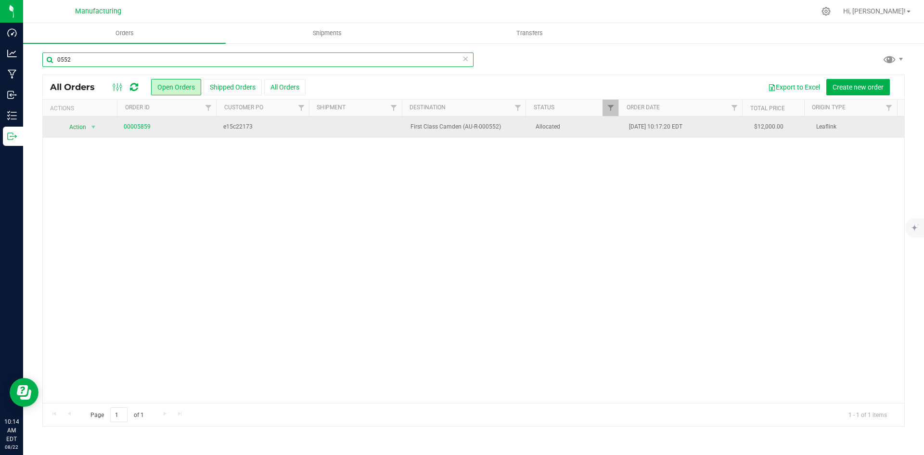
type input "0552"
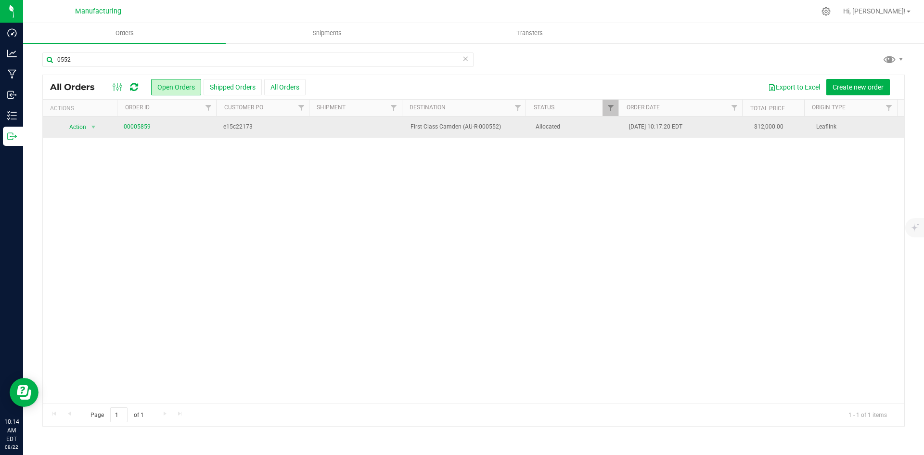
click at [273, 130] on span "e15c22173" at bounding box center [264, 126] width 82 height 9
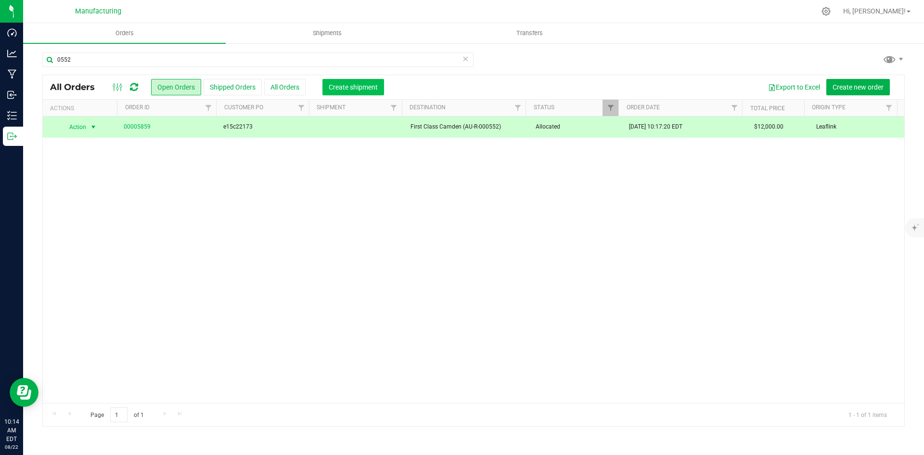
click at [339, 89] on span "Create shipment" at bounding box center [353, 87] width 49 height 8
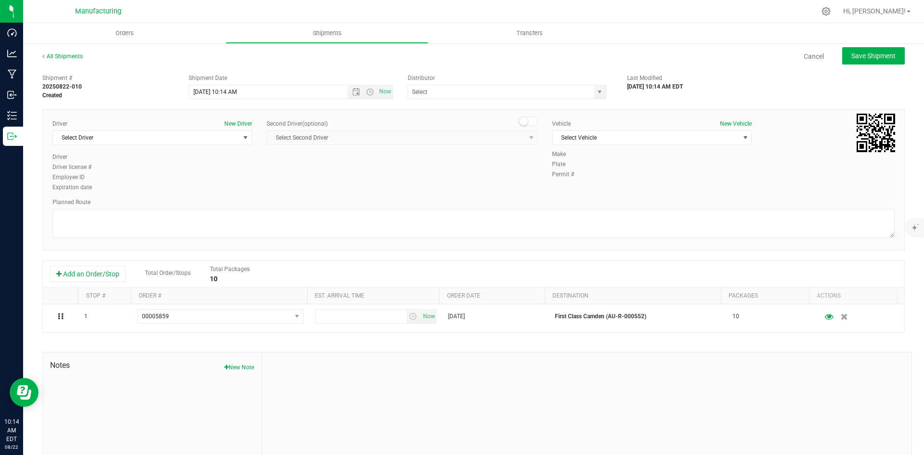
click at [170, 242] on div "Driver New Driver Select Driver Select Driver [PERSON_NAME] ([PERSON_NAME]) [PE…" at bounding box center [473, 179] width 862 height 141
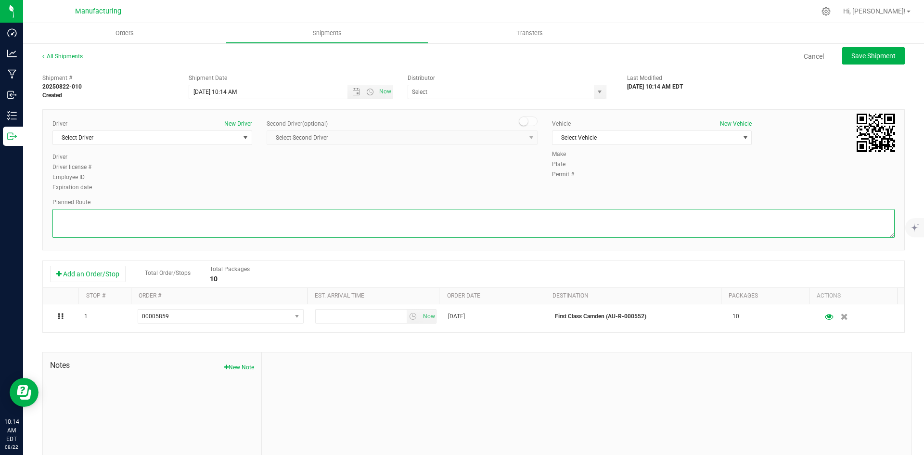
click at [142, 230] on textarea at bounding box center [473, 223] width 842 height 29
paste textarea "Head south 246 ft -- Turn right 325 ft -- Turn right 407 ft -- Turn right towar…"
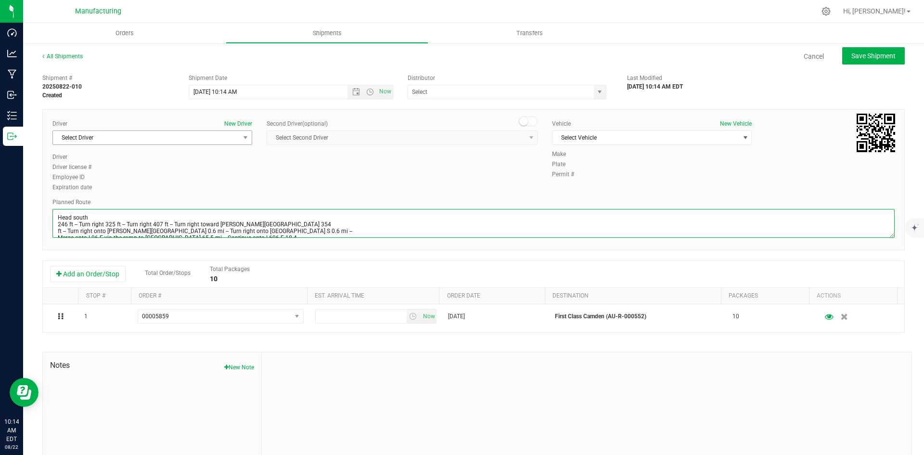
scroll to position [38, 0]
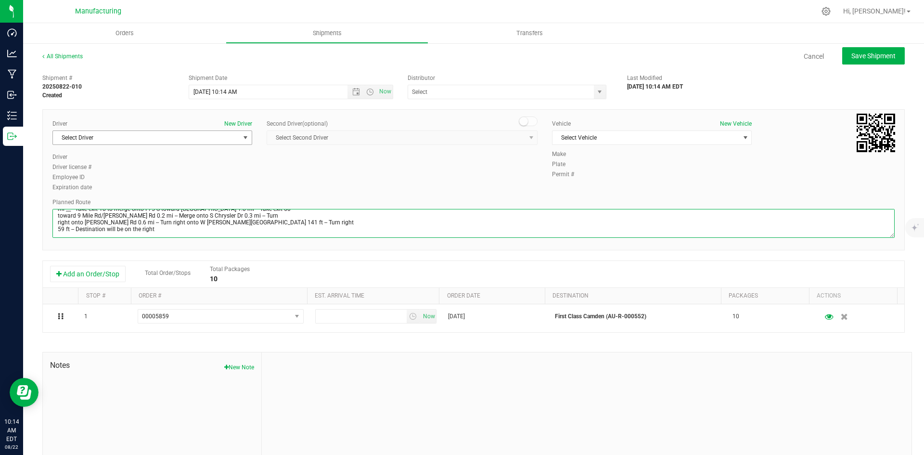
type textarea "Head south 246 ft -- Turn right 325 ft -- Turn right 407 ft -- Turn right towar…"
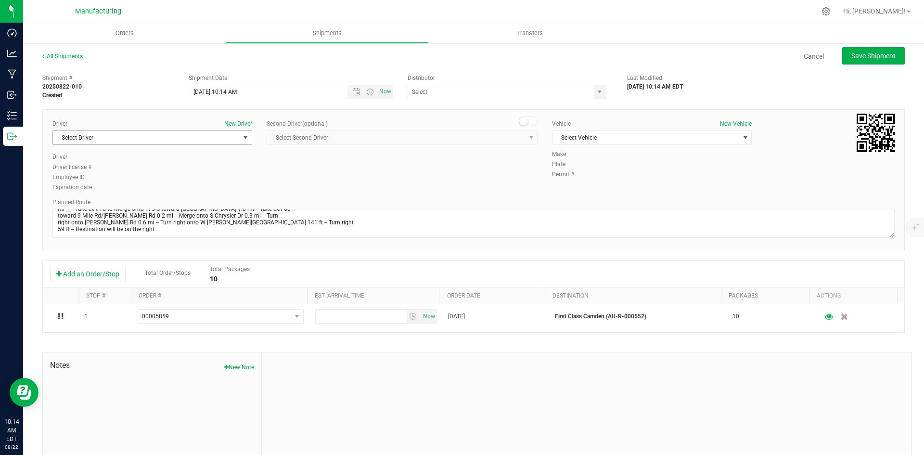
click at [95, 137] on span "Select Driver" at bounding box center [146, 137] width 187 height 13
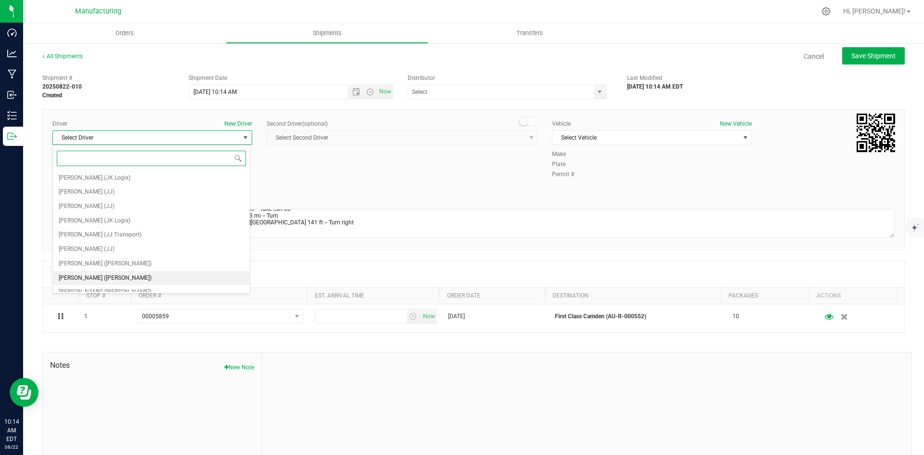
click at [95, 272] on span "[PERSON_NAME] ([PERSON_NAME])" at bounding box center [105, 278] width 93 height 13
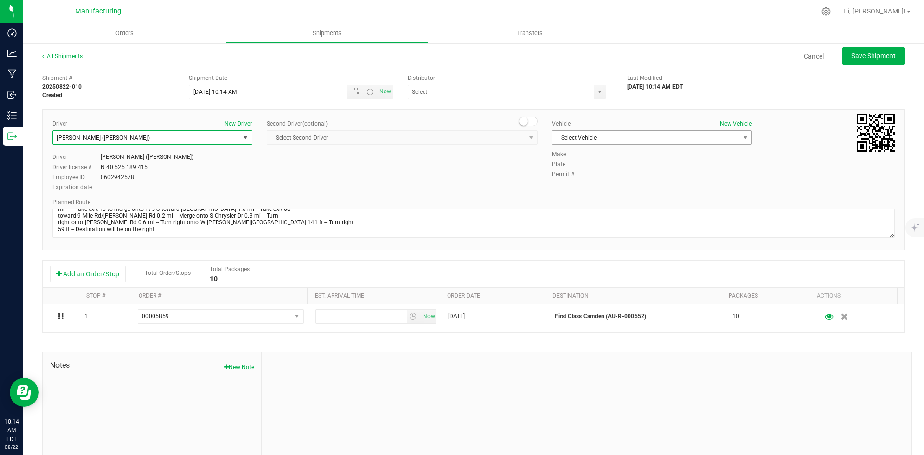
click at [600, 134] on span "Select Vehicle" at bounding box center [645, 137] width 187 height 13
click at [567, 184] on li "[MEDICAL_DATA]" at bounding box center [647, 183] width 197 height 14
click at [596, 96] on span "select" at bounding box center [600, 91] width 12 height 13
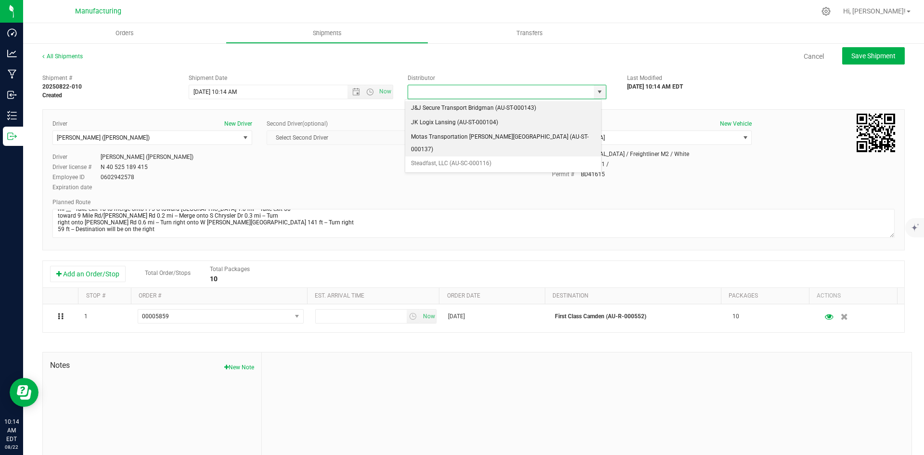
click at [444, 137] on li "Motas Transportation [PERSON_NAME][GEOGRAPHIC_DATA] (AU-ST-000137)" at bounding box center [503, 143] width 196 height 26
type input "Motas Transportation [PERSON_NAME][GEOGRAPHIC_DATA] (AU-ST-000137)"
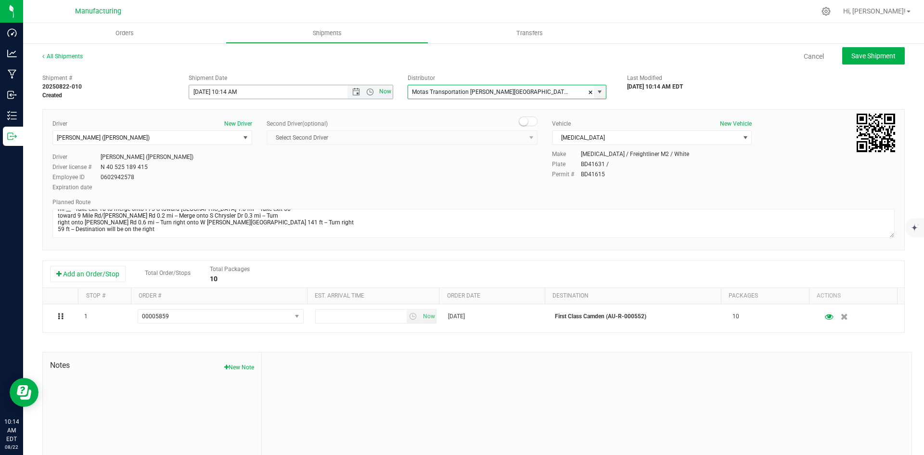
click at [386, 92] on span "Now" at bounding box center [385, 92] width 16 height 14
click at [860, 53] on span "Save Shipment" at bounding box center [873, 56] width 44 height 8
type input "[DATE] 2:14 PM"
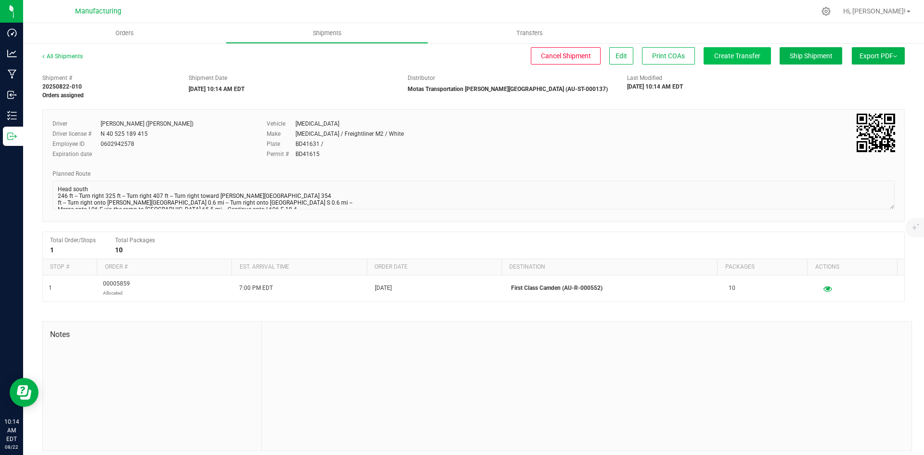
click at [728, 62] on div "All Shipments Cancel Shipment Edit Print COAs Create Transfer Ship Shipment Exp…" at bounding box center [473, 60] width 862 height 17
click at [729, 52] on span "Create Transfer" at bounding box center [737, 56] width 46 height 8
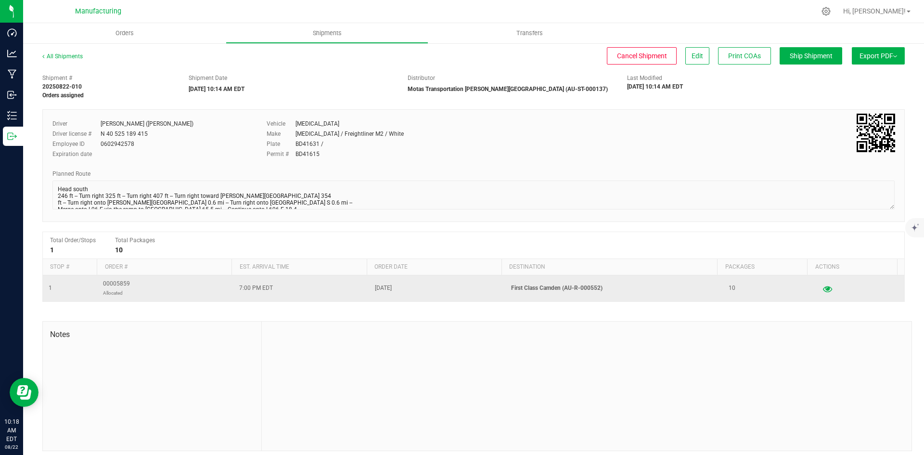
click at [823, 288] on icon "button" at bounding box center [827, 288] width 9 height 7
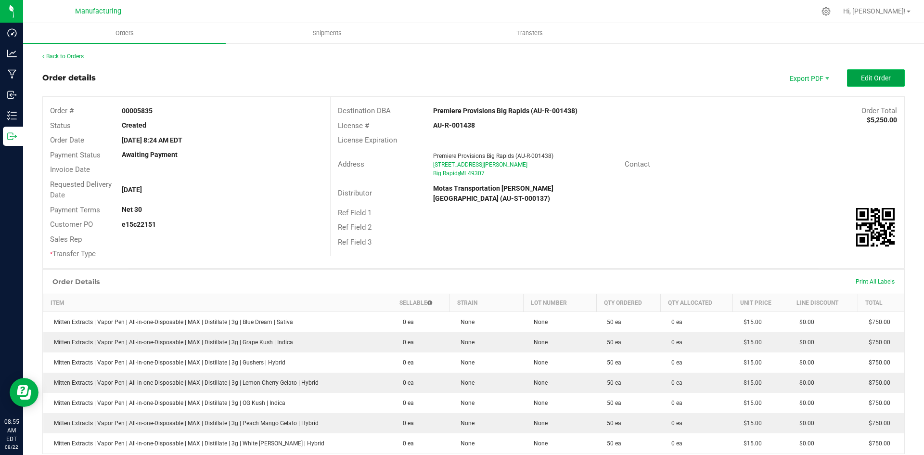
click at [872, 77] on span "Edit Order" at bounding box center [876, 78] width 30 height 8
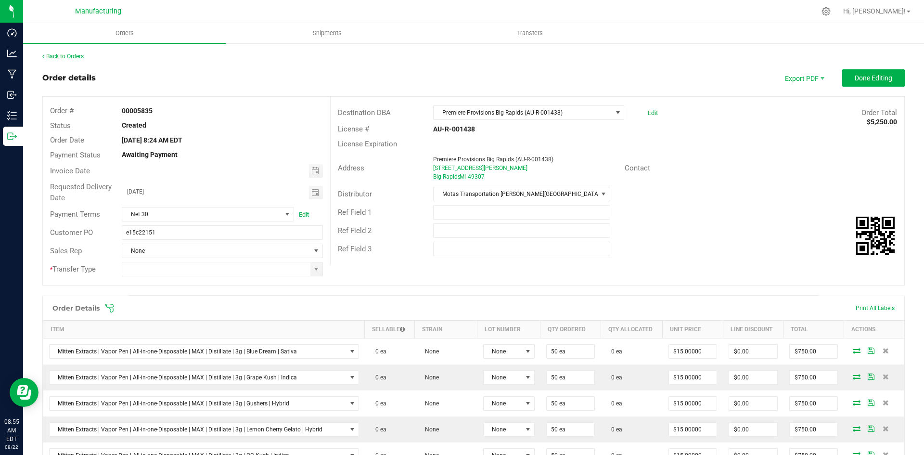
click at [111, 303] on icon at bounding box center [110, 308] width 10 height 10
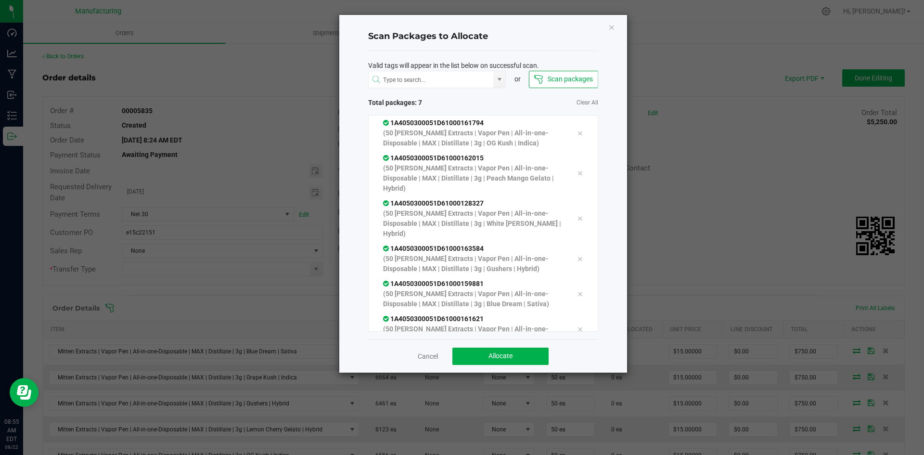
scroll to position [29, 0]
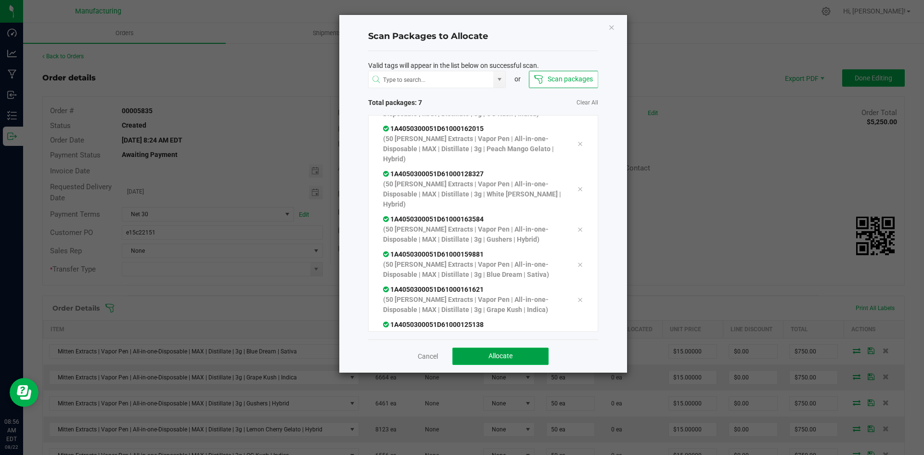
click at [494, 362] on button "Allocate" at bounding box center [500, 355] width 96 height 17
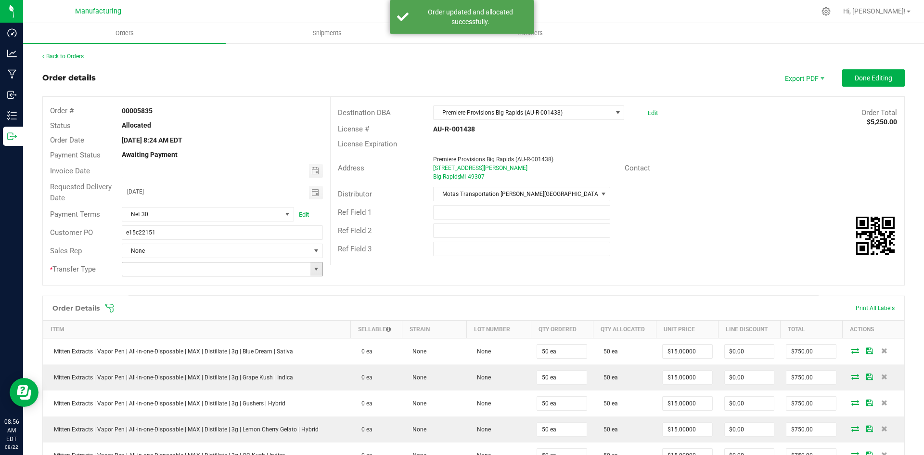
click at [316, 268] on span at bounding box center [316, 269] width 8 height 8
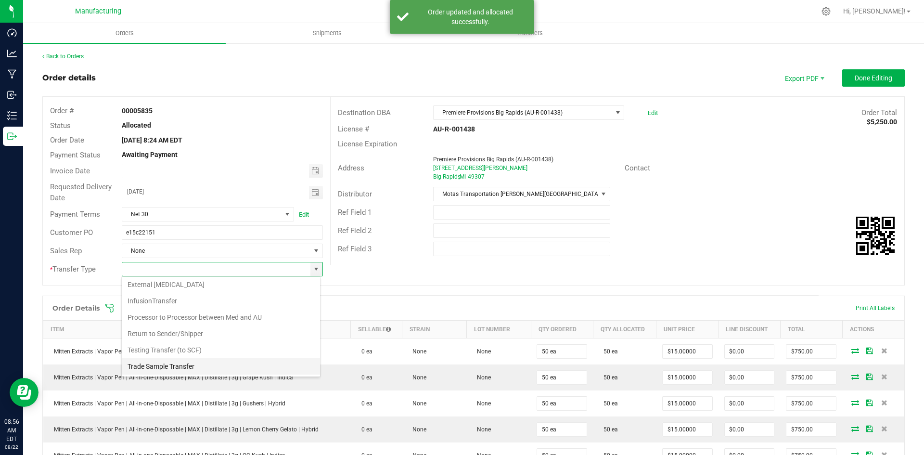
scroll to position [67, 0]
click at [164, 346] on li "Wholesale Transfer" at bounding box center [221, 350] width 198 height 16
type input "Wholesale Transfer"
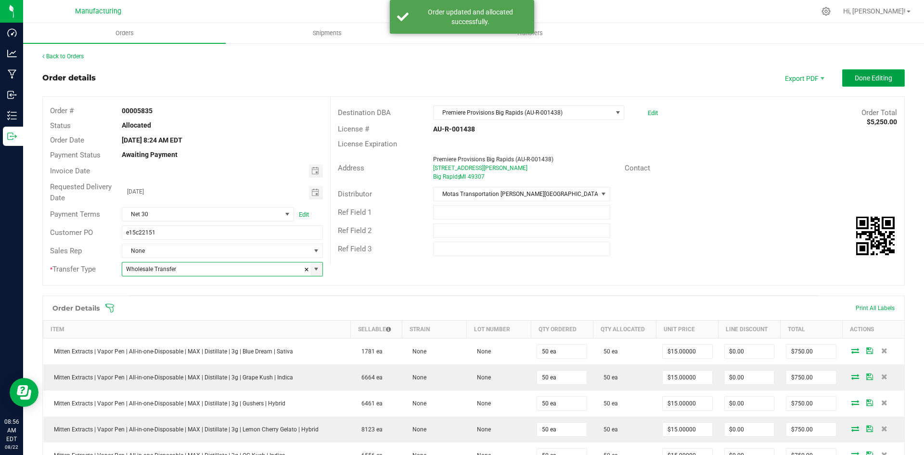
click at [870, 86] on button "Done Editing" at bounding box center [873, 77] width 63 height 17
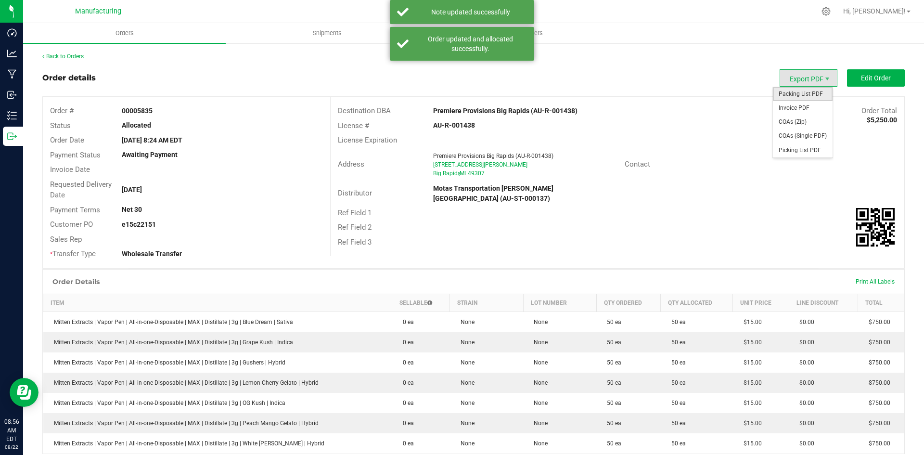
click at [794, 92] on span "Packing List PDF" at bounding box center [803, 94] width 60 height 14
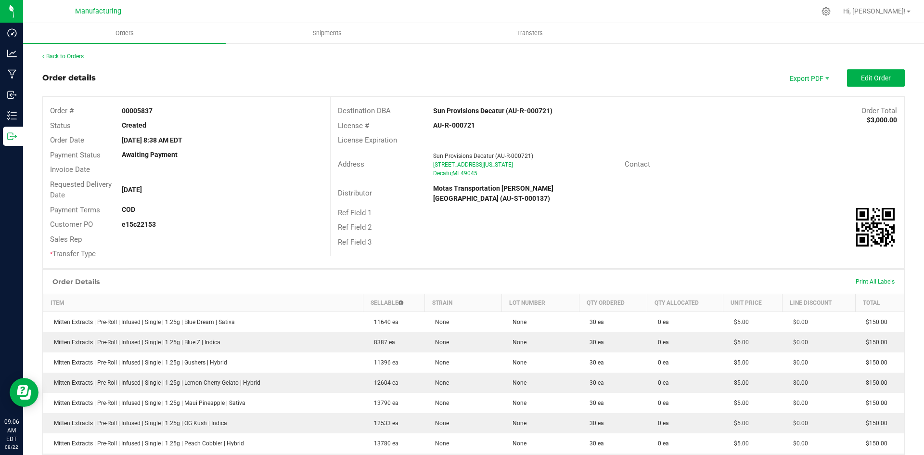
click at [863, 67] on div "Back to Orders Order details Export PDF Edit Order Order # 00005837 Status Crea…" at bounding box center [473, 412] width 862 height 721
click at [881, 95] on outbound-order-header "Order details Export PDF Edit Order Order # 00005837 Status Created Order Date …" at bounding box center [473, 168] width 862 height 199
click at [881, 89] on outbound-order-header "Order details Export PDF Edit Order Order # 00005837 Status Created Order Date …" at bounding box center [473, 168] width 862 height 199
click at [883, 76] on span "Edit Order" at bounding box center [876, 78] width 30 height 8
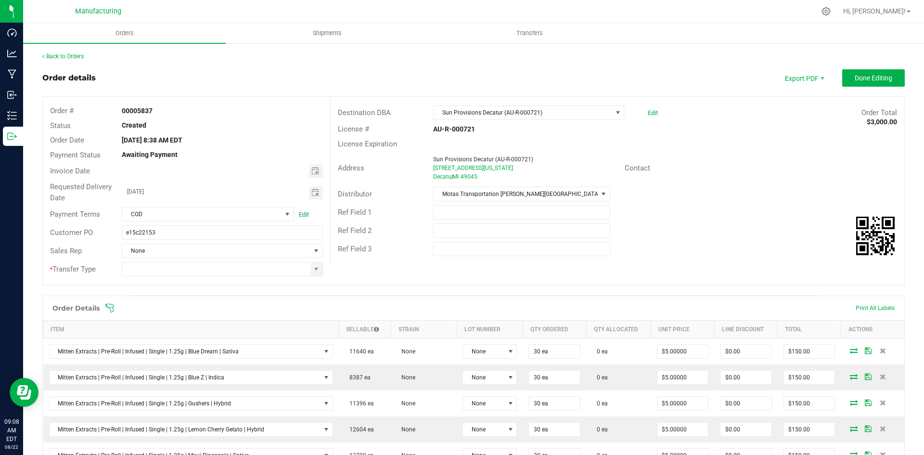
click at [116, 308] on span at bounding box center [536, 308] width 862 height 10
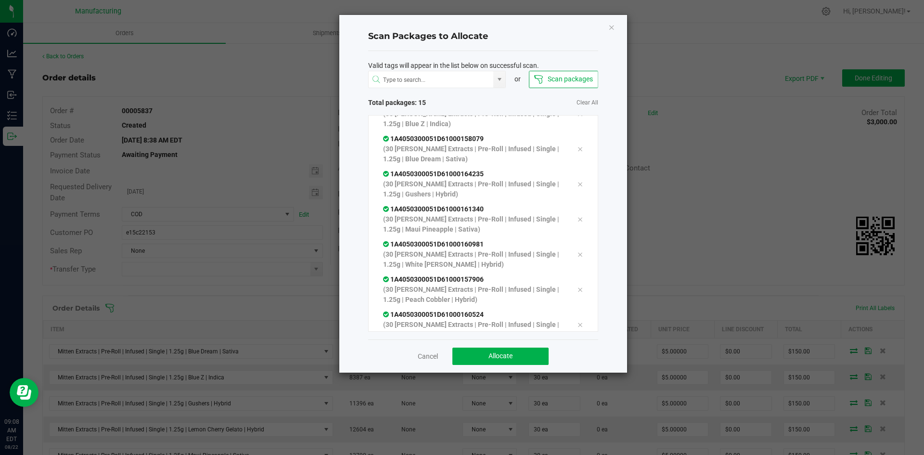
scroll to position [300, 0]
click at [489, 359] on span "Allocate" at bounding box center [500, 356] width 24 height 8
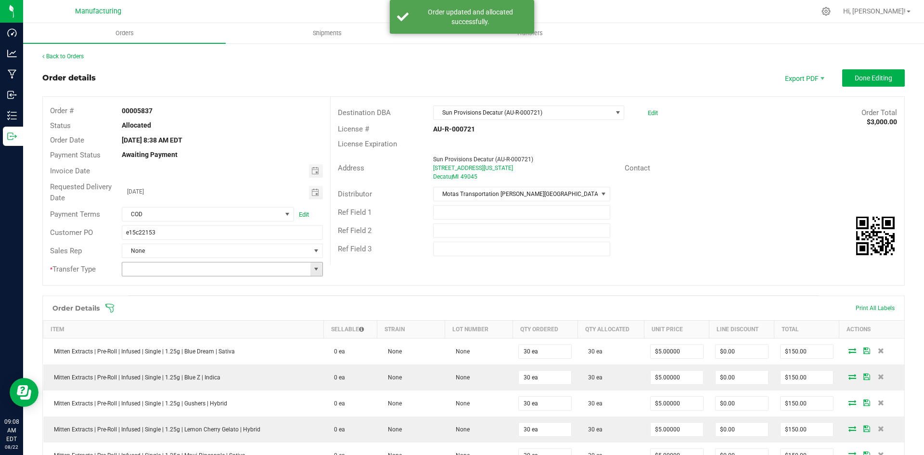
click at [312, 267] on span at bounding box center [316, 269] width 8 height 8
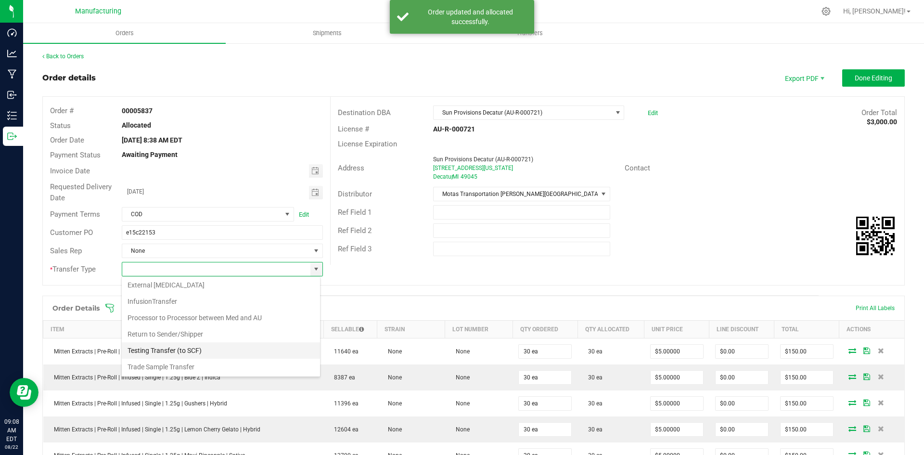
scroll to position [67, 0]
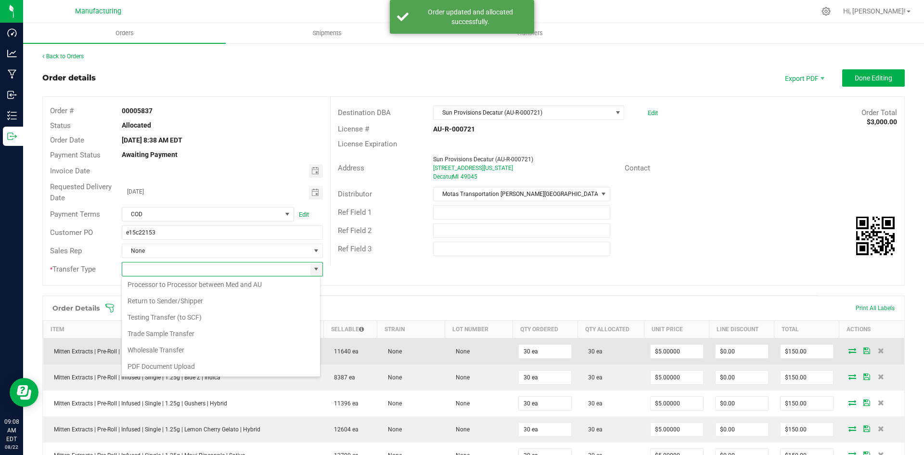
drag, startPoint x: 191, startPoint y: 353, endPoint x: 216, endPoint y: 345, distance: 25.7
click at [191, 353] on li "Wholesale Transfer" at bounding box center [221, 350] width 198 height 16
type input "Wholesale Transfer"
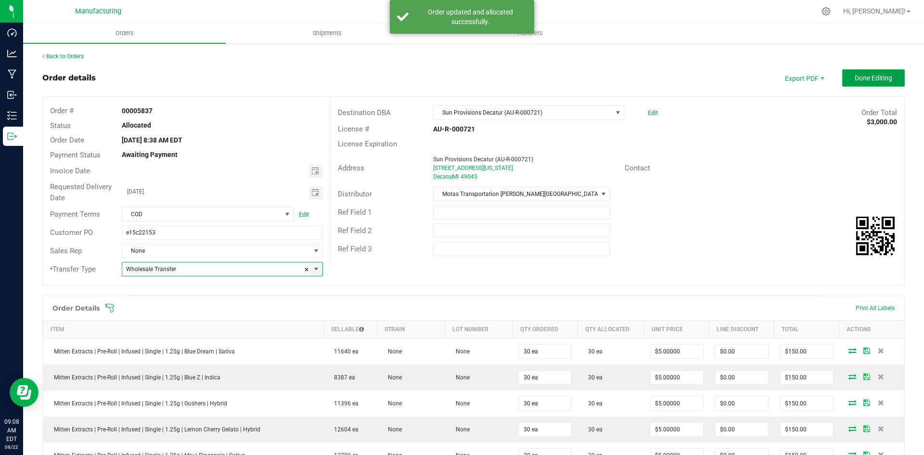
click at [843, 82] on button "Done Editing" at bounding box center [873, 77] width 63 height 17
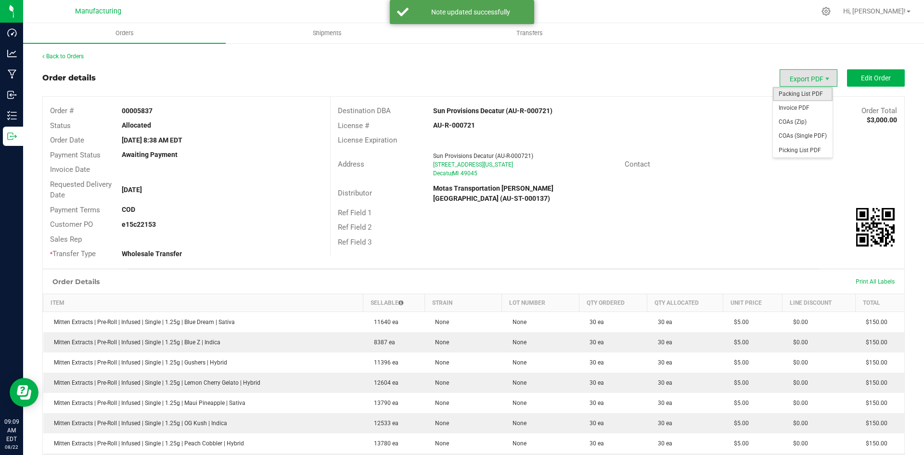
click at [815, 87] on span "Packing List PDF" at bounding box center [803, 94] width 60 height 14
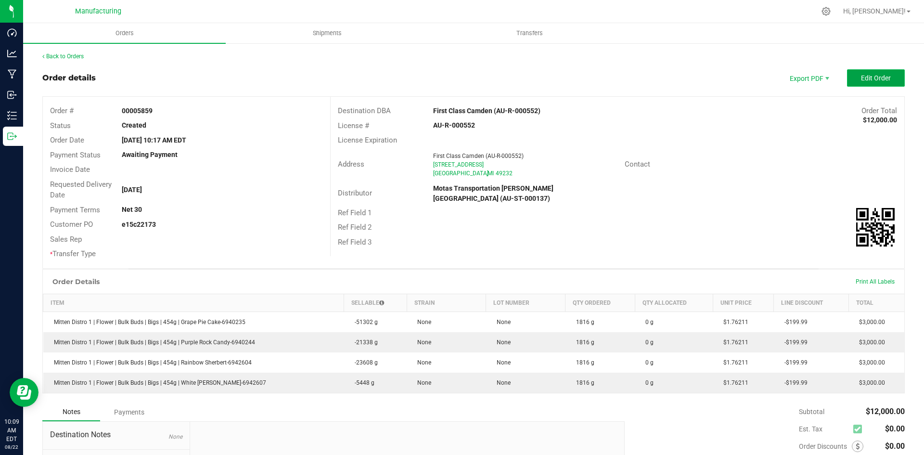
click at [866, 72] on button "Edit Order" at bounding box center [876, 77] width 58 height 17
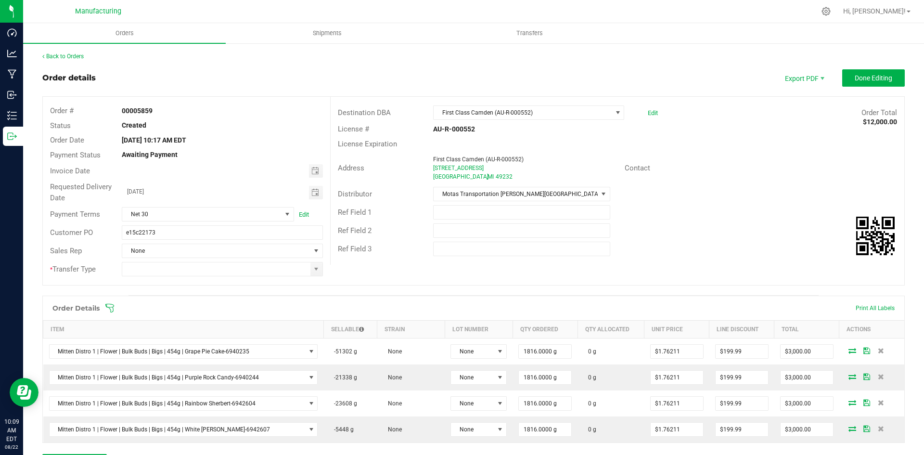
click at [112, 307] on icon at bounding box center [109, 308] width 9 height 9
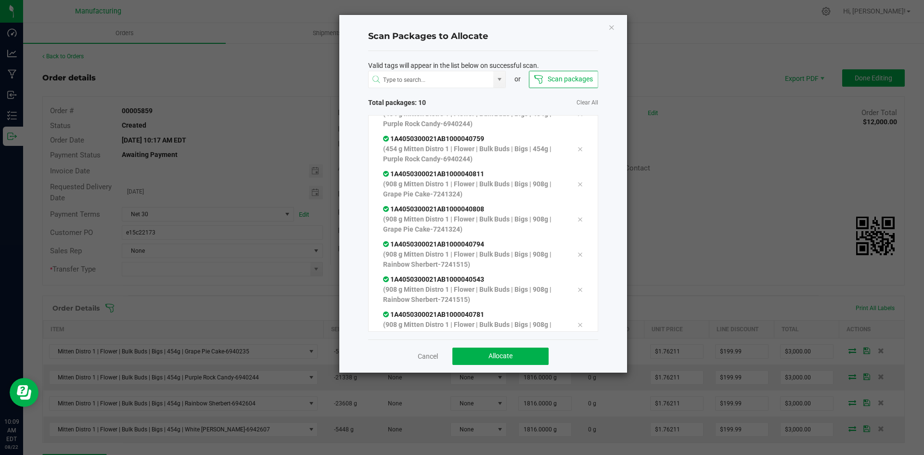
scroll to position [125, 0]
click at [463, 353] on button "Allocate" at bounding box center [500, 355] width 96 height 17
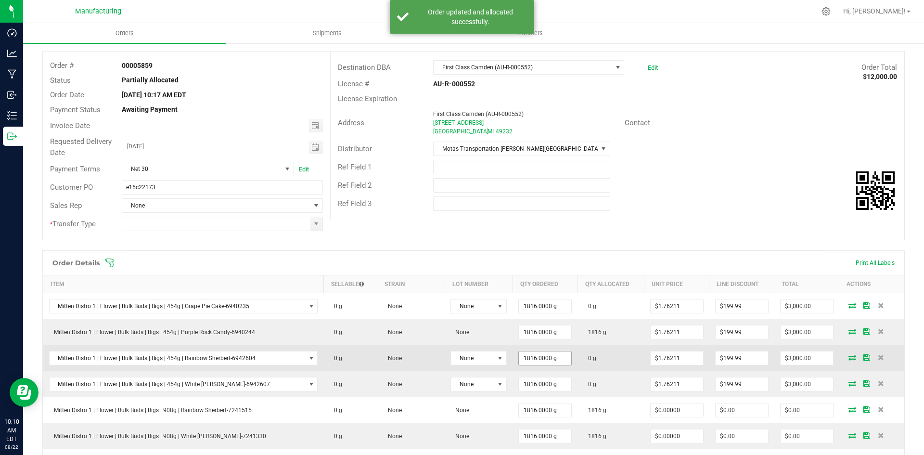
scroll to position [144, 0]
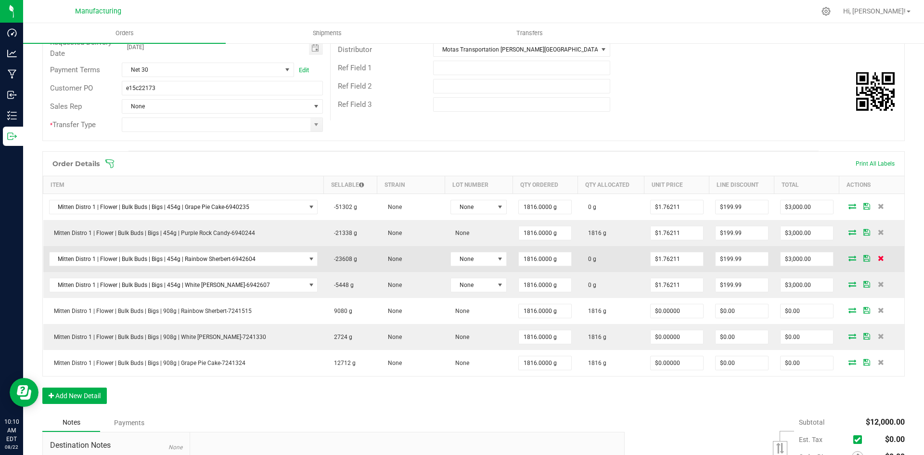
click at [878, 256] on icon at bounding box center [881, 258] width 6 height 6
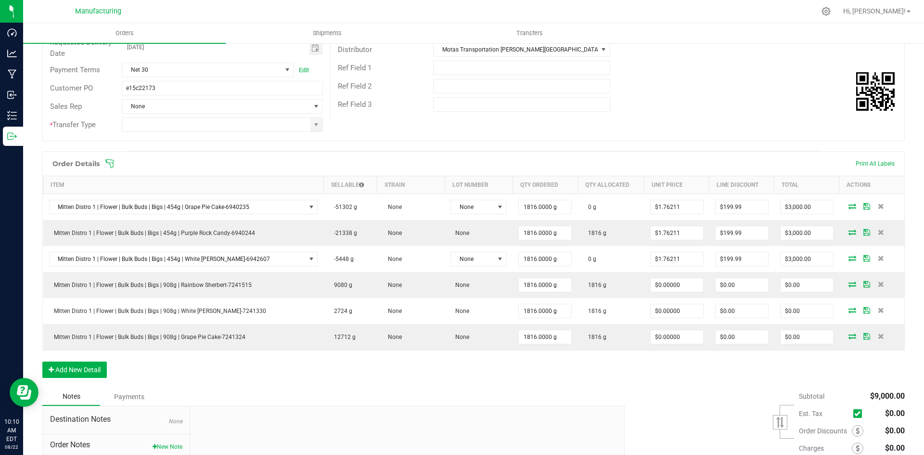
click at [878, 256] on icon at bounding box center [881, 258] width 6 height 6
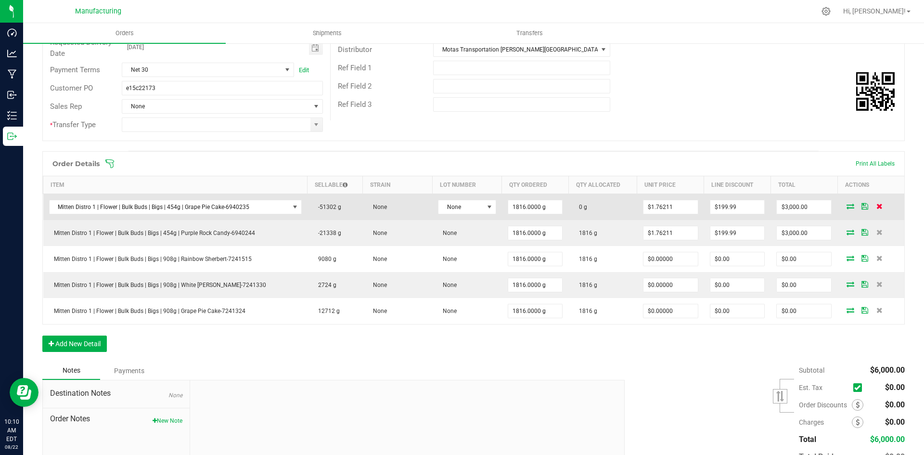
click at [876, 203] on icon at bounding box center [879, 206] width 6 height 6
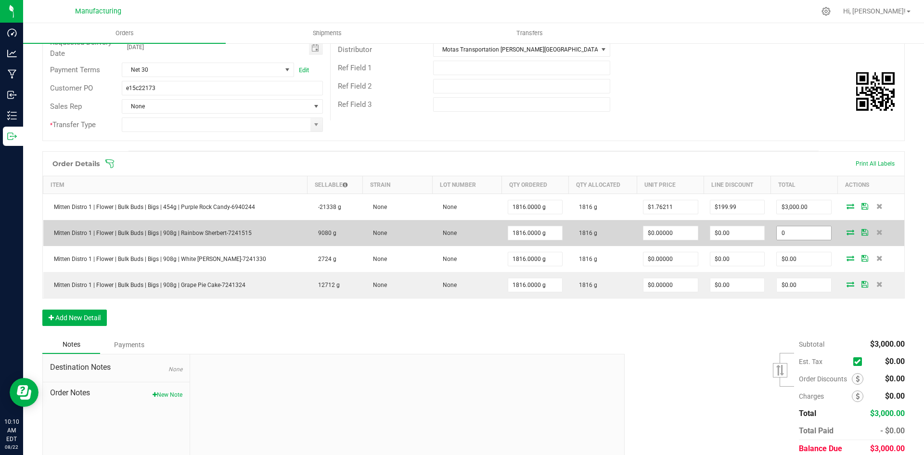
click at [810, 229] on input "0" at bounding box center [804, 232] width 54 height 13
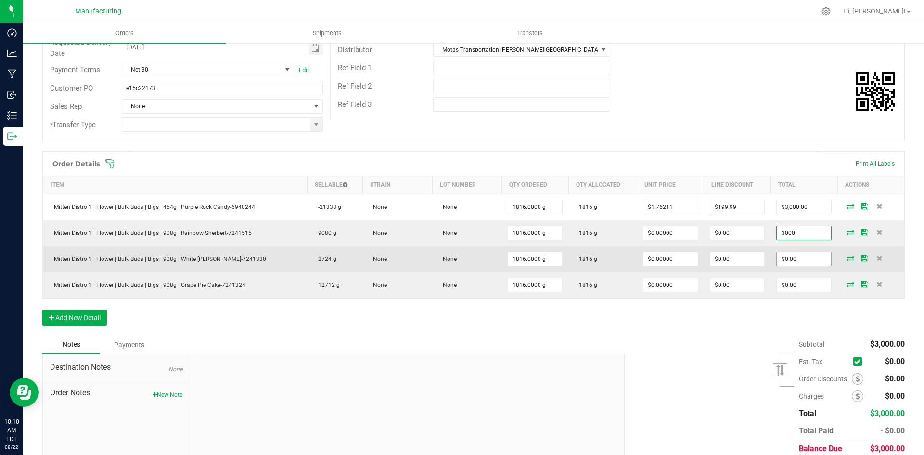
type input "3000"
type input "$1.65198"
type input "$3,000.00"
click at [796, 259] on input "0" at bounding box center [804, 258] width 54 height 13
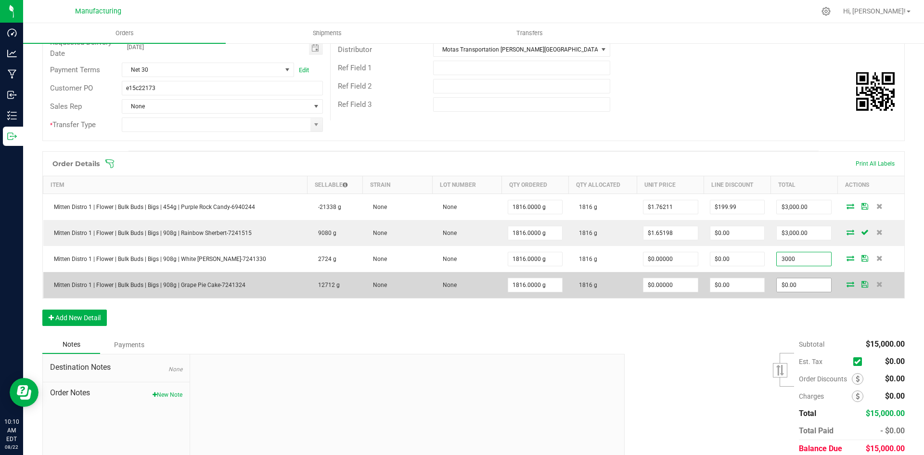
type input "3000"
type input "$1.65198"
type input "$3,000.00"
click at [795, 287] on input "0" at bounding box center [804, 284] width 54 height 13
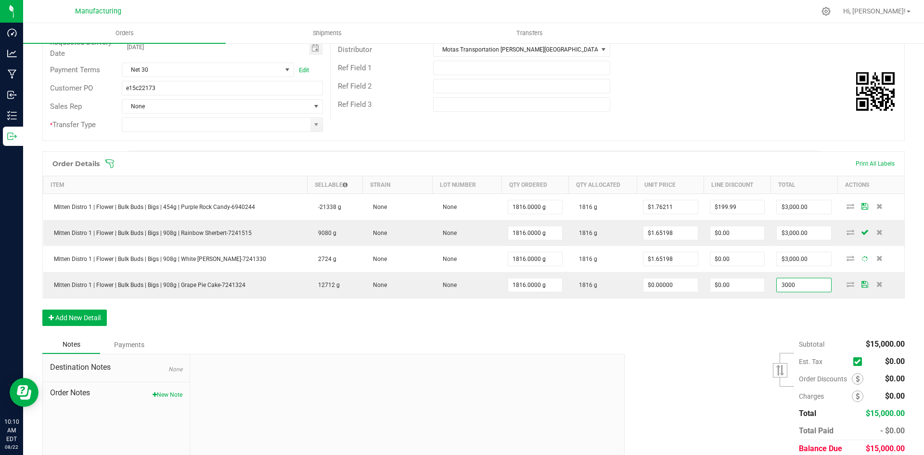
type input "3000"
type input "$1.65198"
type input "$3,000.00"
click at [782, 322] on div "Order Details Print All Labels Item Sellable Strain Lot Number Qty Ordered Qty …" at bounding box center [473, 243] width 862 height 184
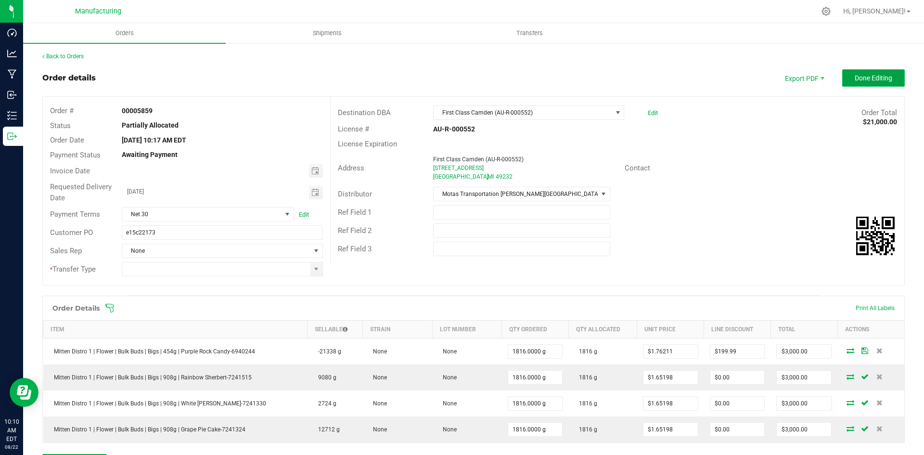
click at [861, 83] on button "Done Editing" at bounding box center [873, 77] width 63 height 17
click at [317, 275] on span at bounding box center [316, 268] width 12 height 13
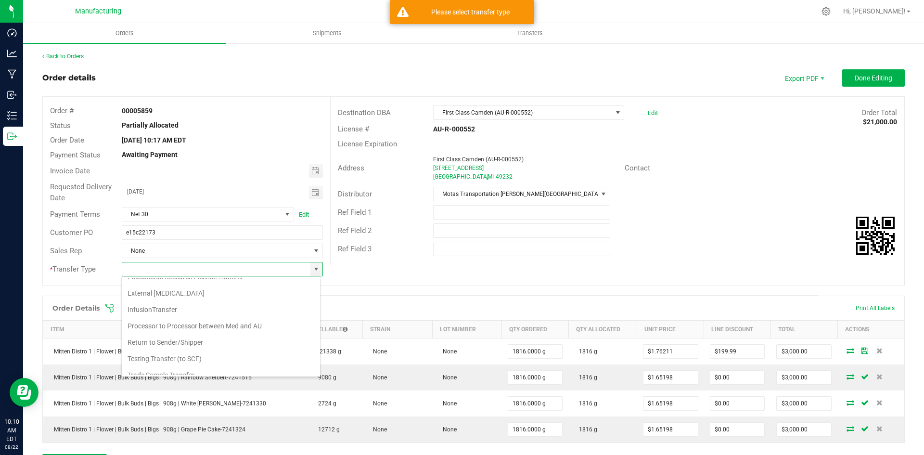
scroll to position [67, 0]
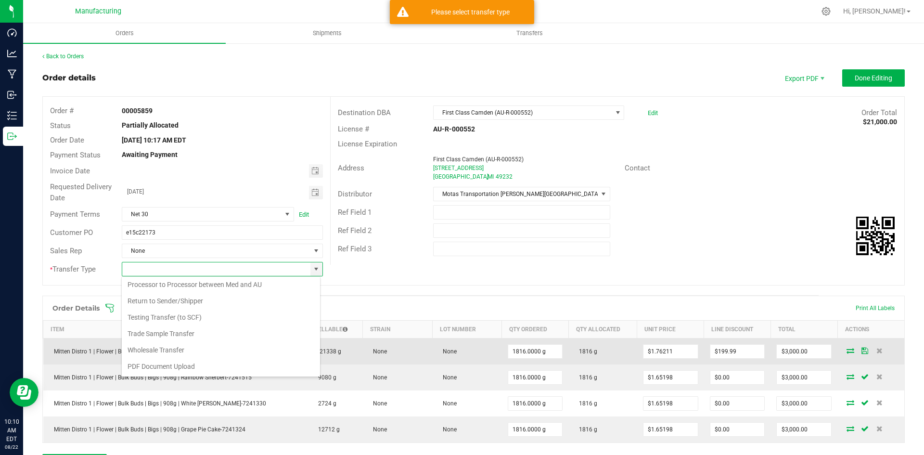
click at [160, 348] on li "Wholesale Transfer" at bounding box center [221, 350] width 198 height 16
type input "Wholesale Transfer"
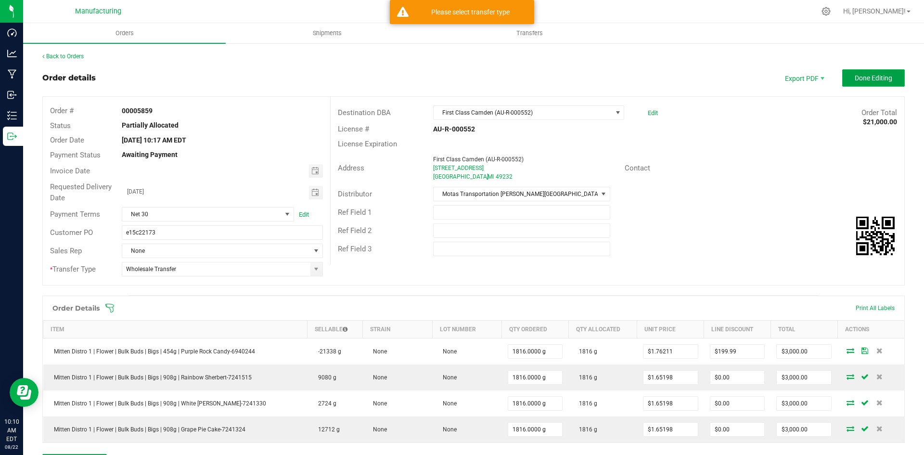
click at [862, 75] on span "Done Editing" at bounding box center [874, 78] width 38 height 8
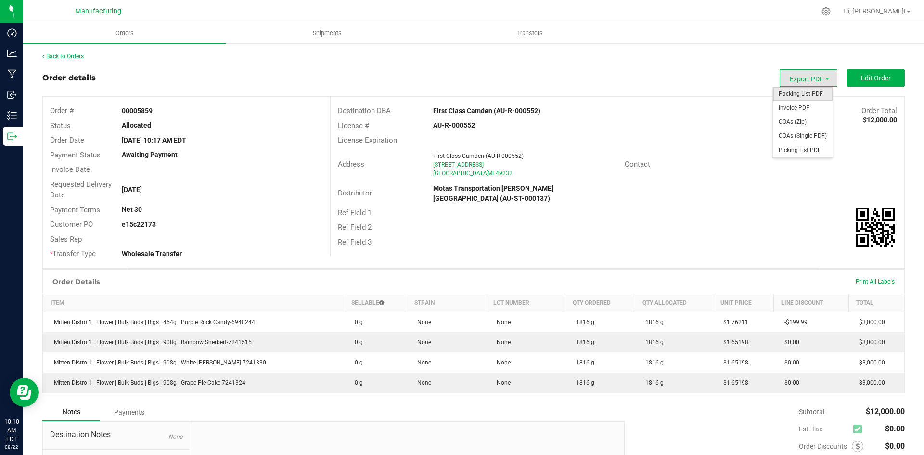
click at [804, 90] on span "Packing List PDF" at bounding box center [803, 94] width 60 height 14
